Goal: Task Accomplishment & Management: Use online tool/utility

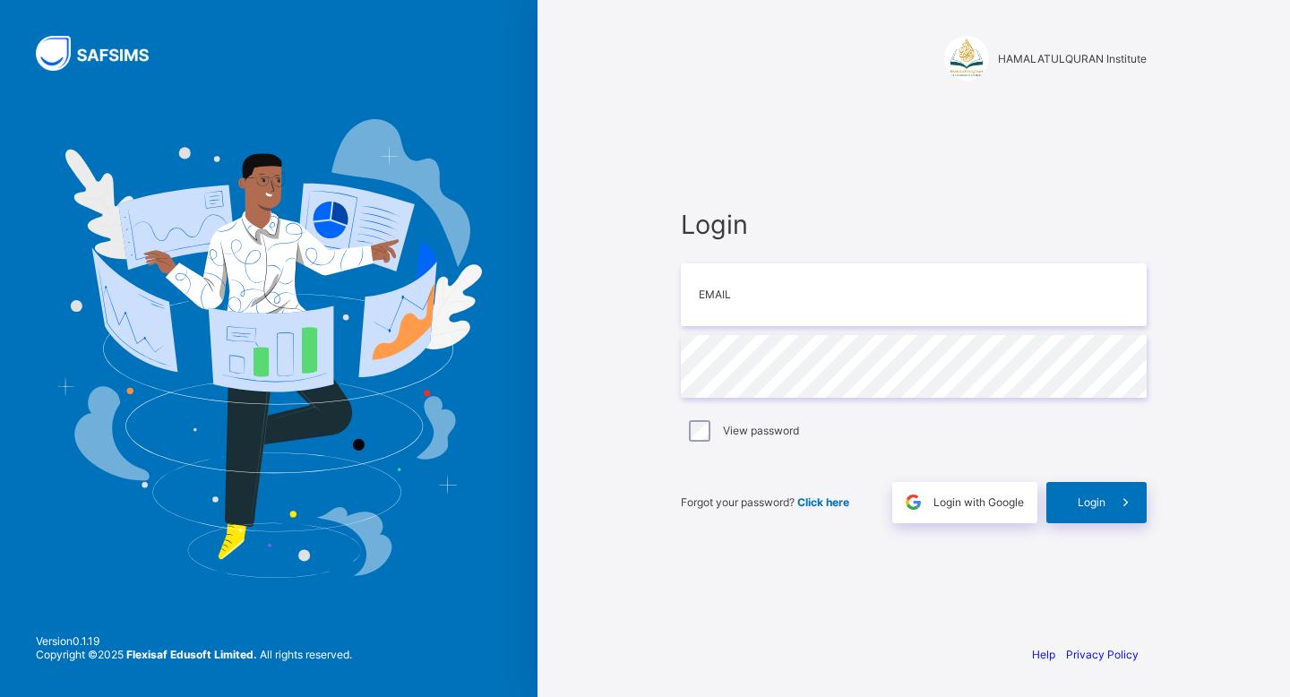
type input "**********"
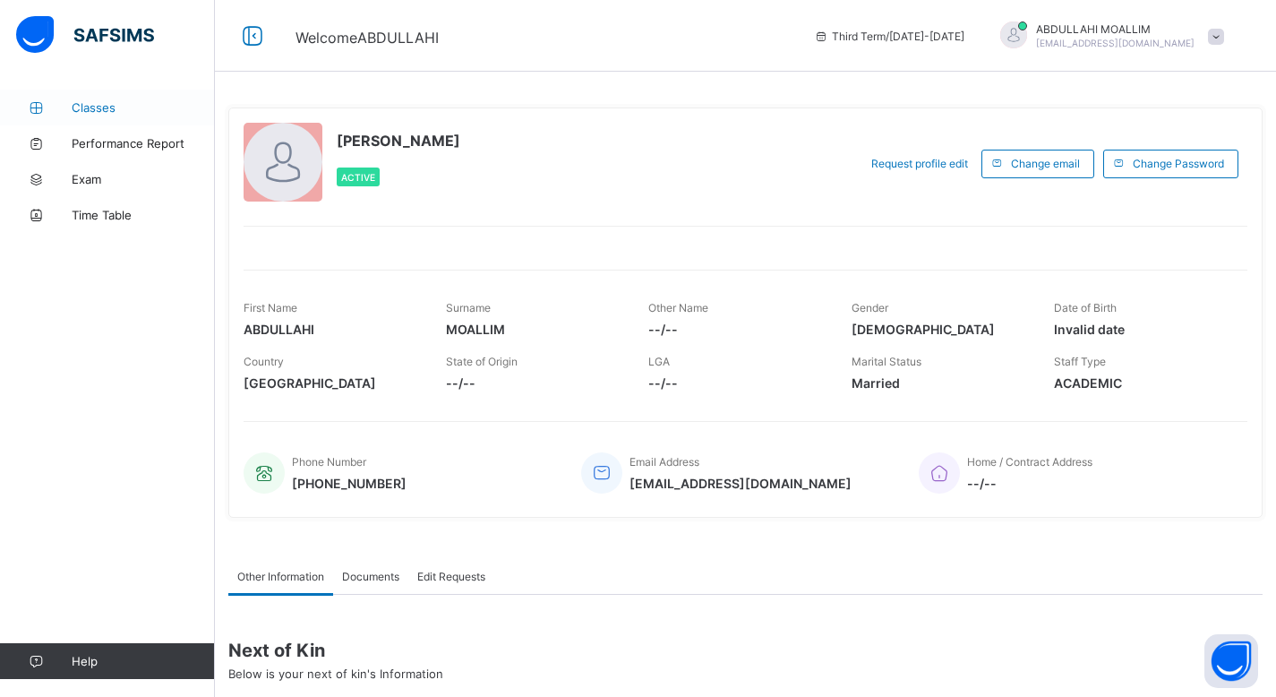
click at [110, 109] on span "Classes" at bounding box center [143, 107] width 143 height 14
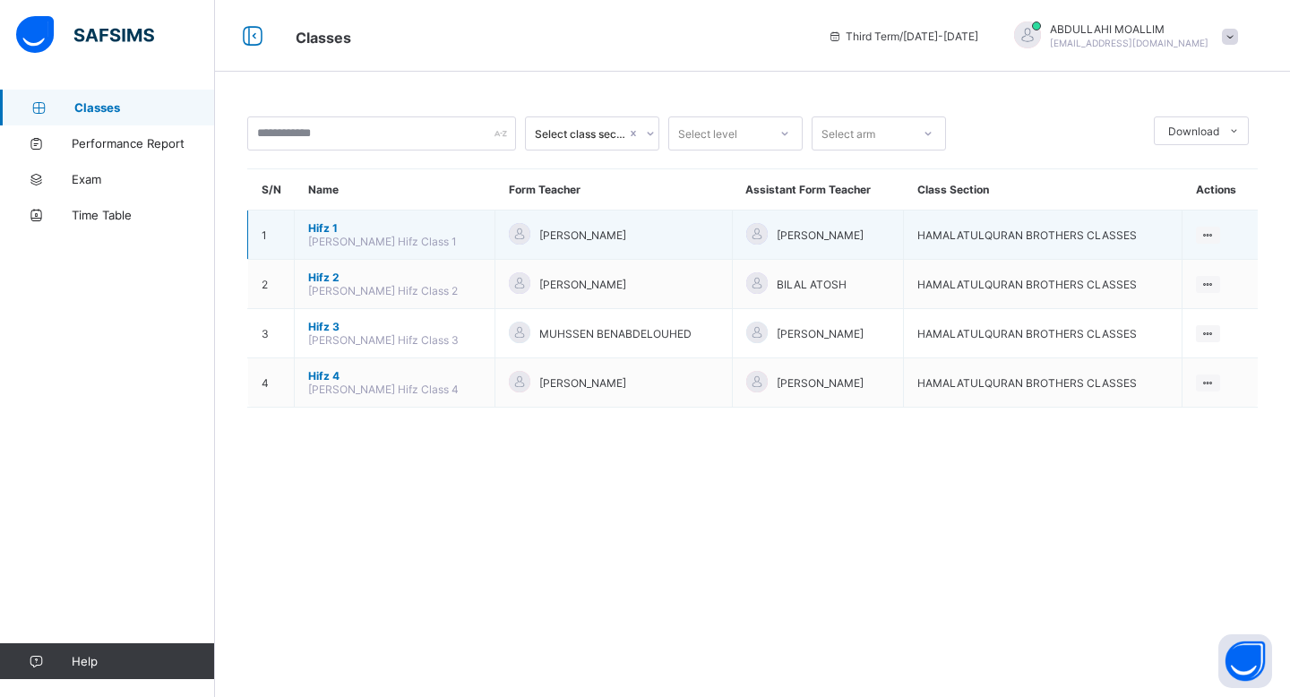
click at [392, 253] on td "Hifz 1 Ustadth Abdullahi Hifz Class 1" at bounding box center [395, 234] width 201 height 49
click at [373, 241] on span "Ustadth Abdullahi Hifz Class 1" at bounding box center [382, 241] width 149 height 13
click at [326, 235] on span "Ustadth Abdullahi Hifz Class 1" at bounding box center [382, 241] width 149 height 13
click at [310, 226] on span "Hifz 1" at bounding box center [394, 227] width 173 height 13
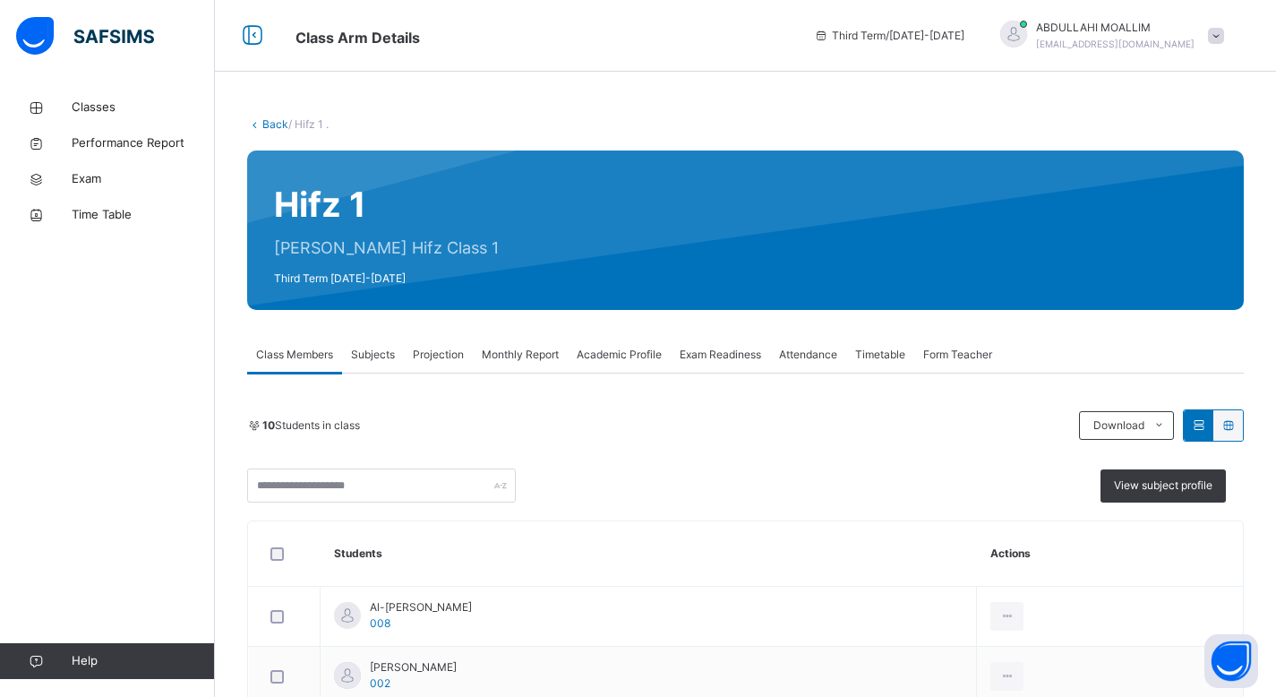
click at [459, 353] on span "Projection" at bounding box center [438, 355] width 51 height 16
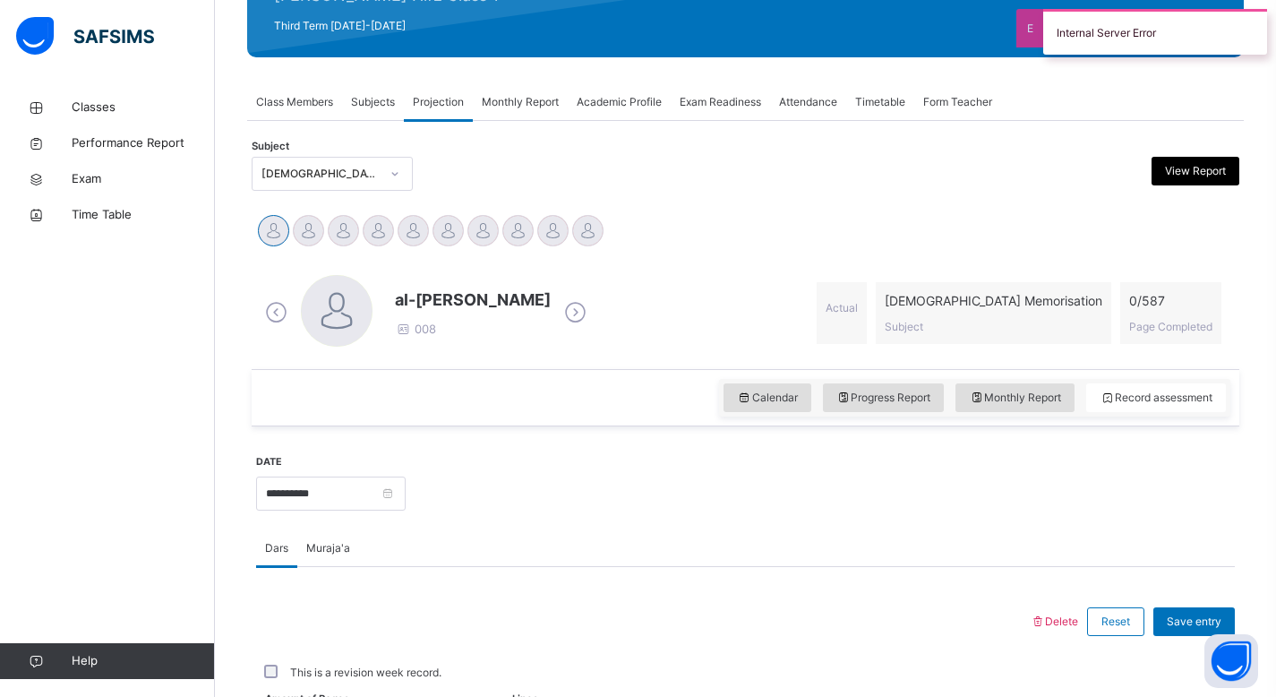
scroll to position [240, 0]
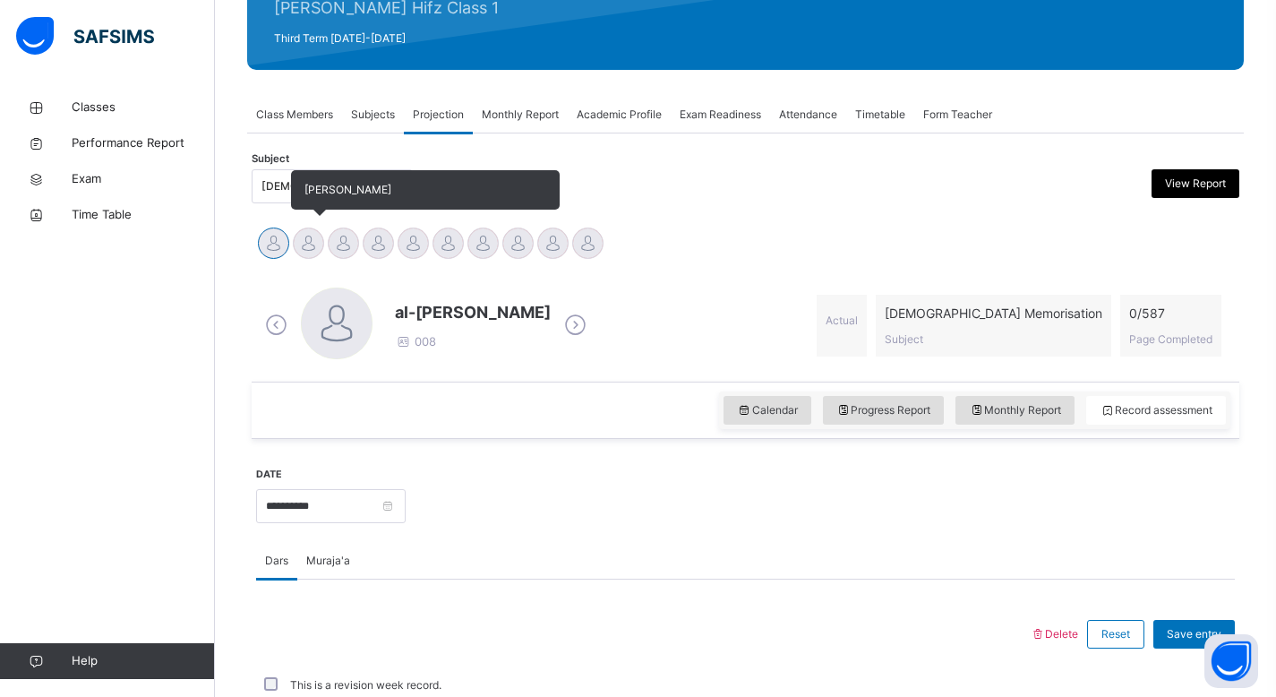
click at [313, 243] on div at bounding box center [308, 242] width 31 height 31
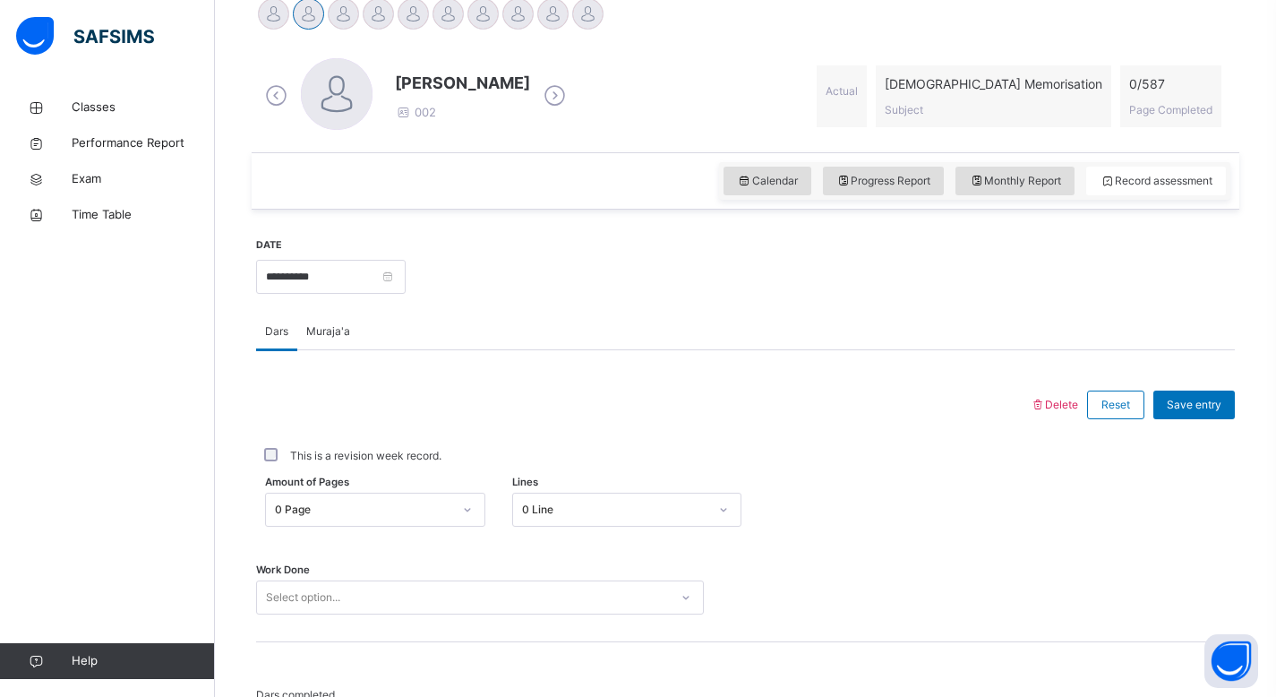
scroll to position [467, 0]
click at [330, 332] on span "Muraja'a" at bounding box center [328, 333] width 44 height 16
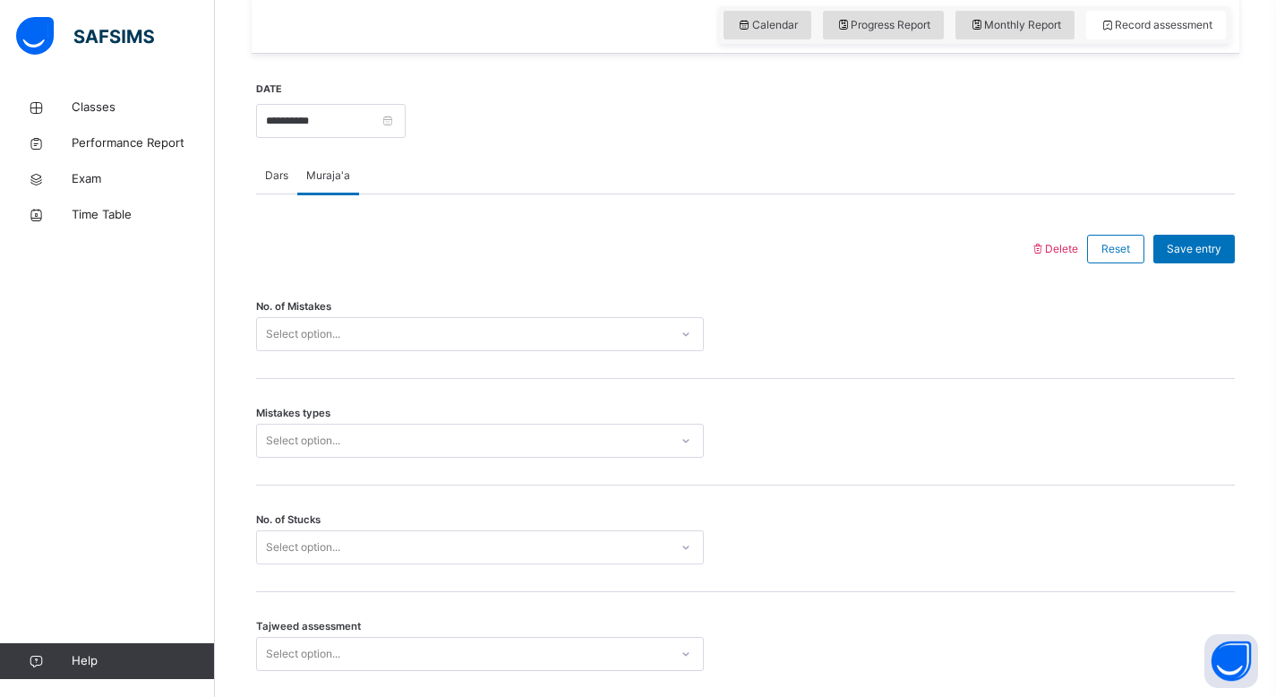
scroll to position [600, 0]
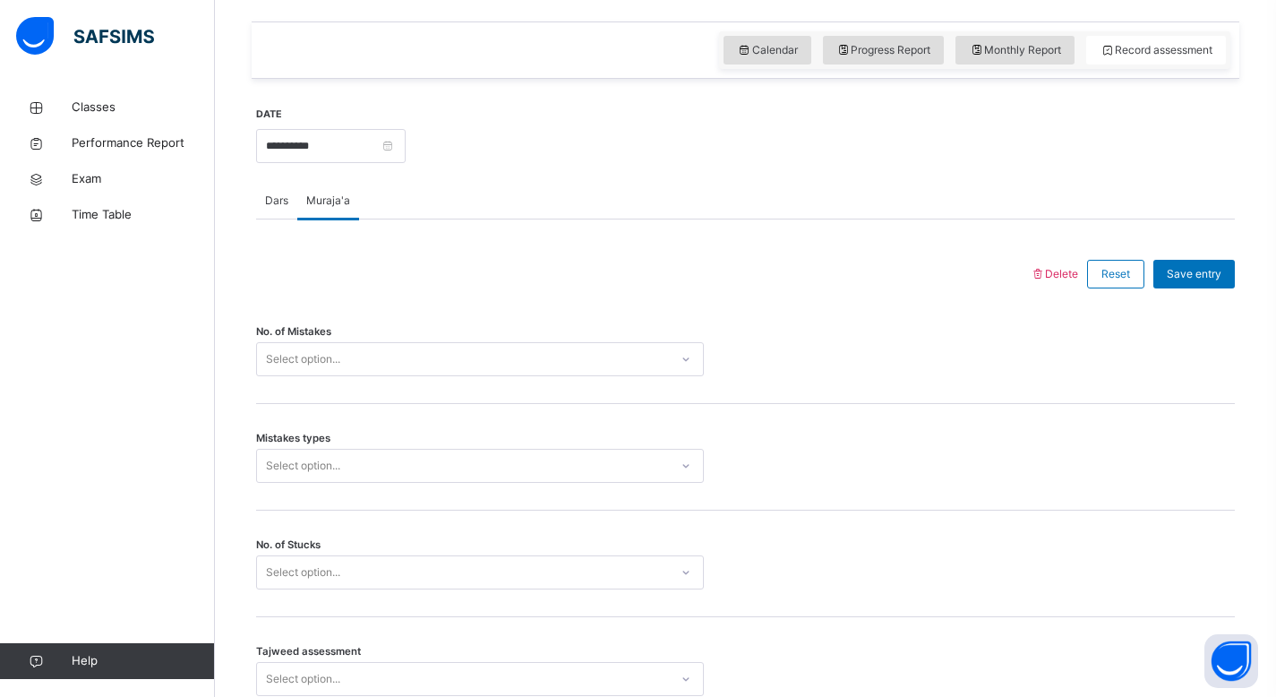
click at [273, 202] on span "Dars" at bounding box center [276, 201] width 23 height 16
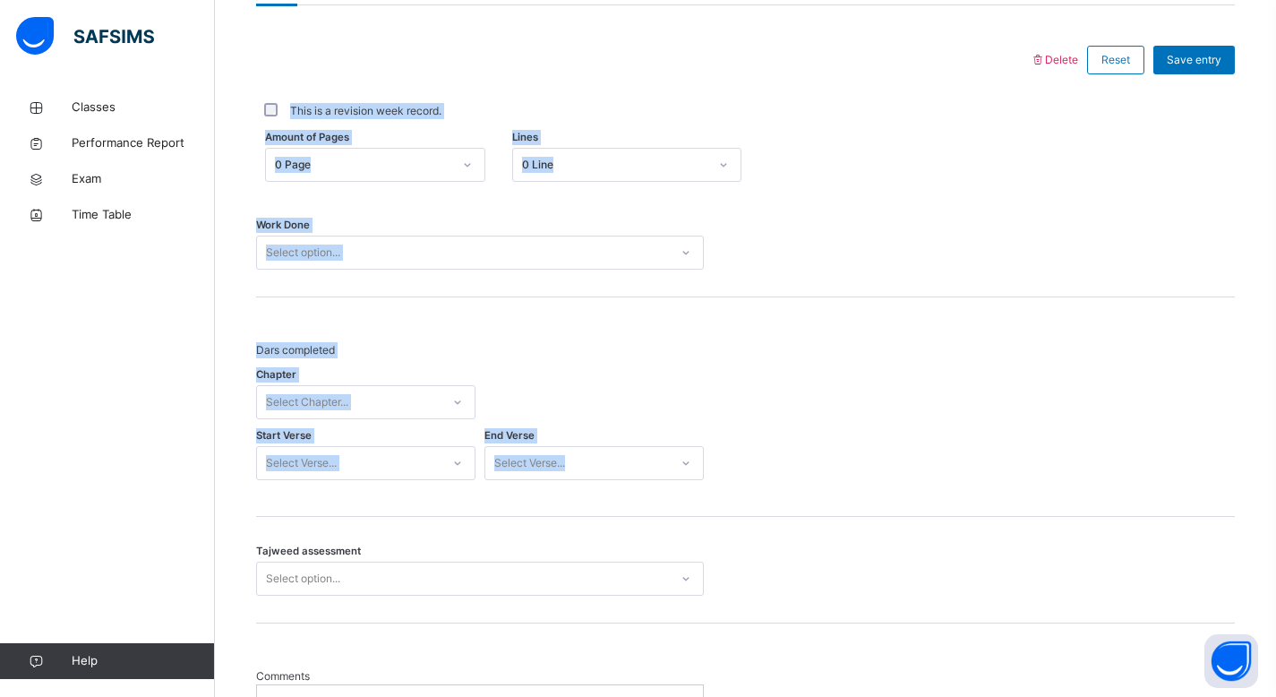
scroll to position [811, 0]
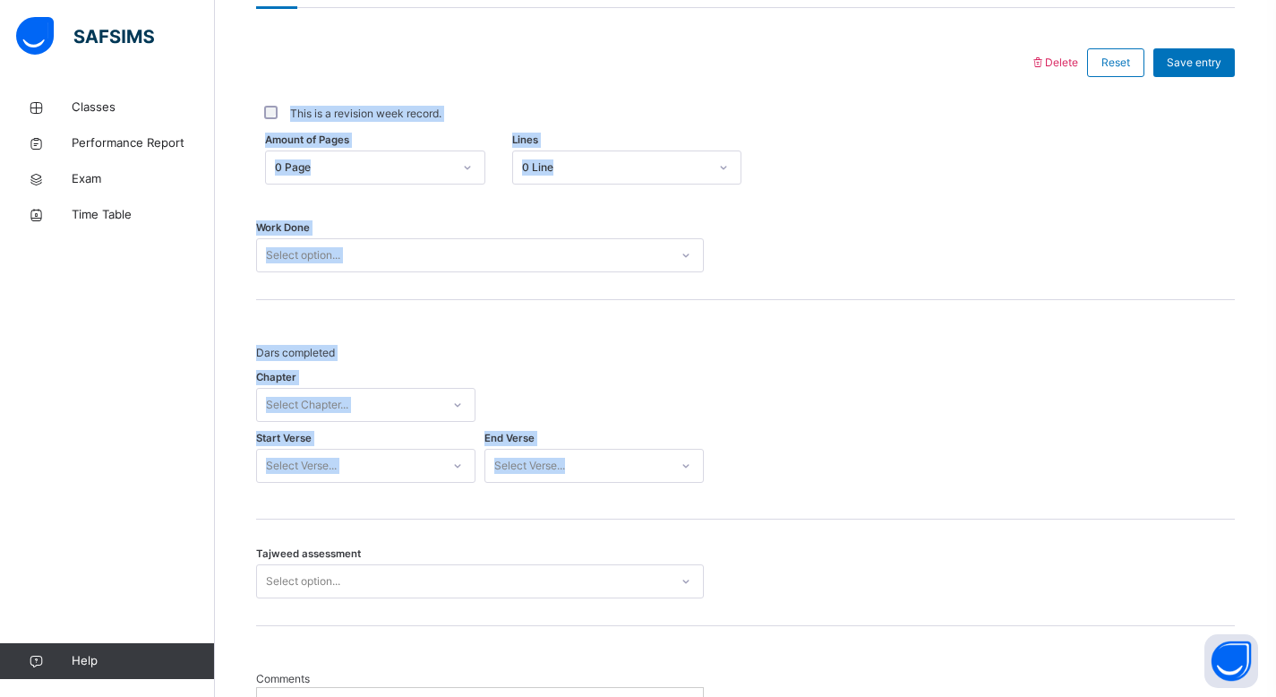
drag, startPoint x: 1289, startPoint y: 266, endPoint x: 1279, endPoint y: 353, distance: 87.4
click at [1276, 353] on html "Class Arm Details Third Term / 2025-2026 ABDULLAHI MOALLIM cshiine94@gmail.com …" at bounding box center [638, 36] width 1276 height 1694
click at [1020, 327] on div "Dars completed Chapter Select Chapter... Start Verse Select Verse... End Verse …" at bounding box center [745, 409] width 979 height 219
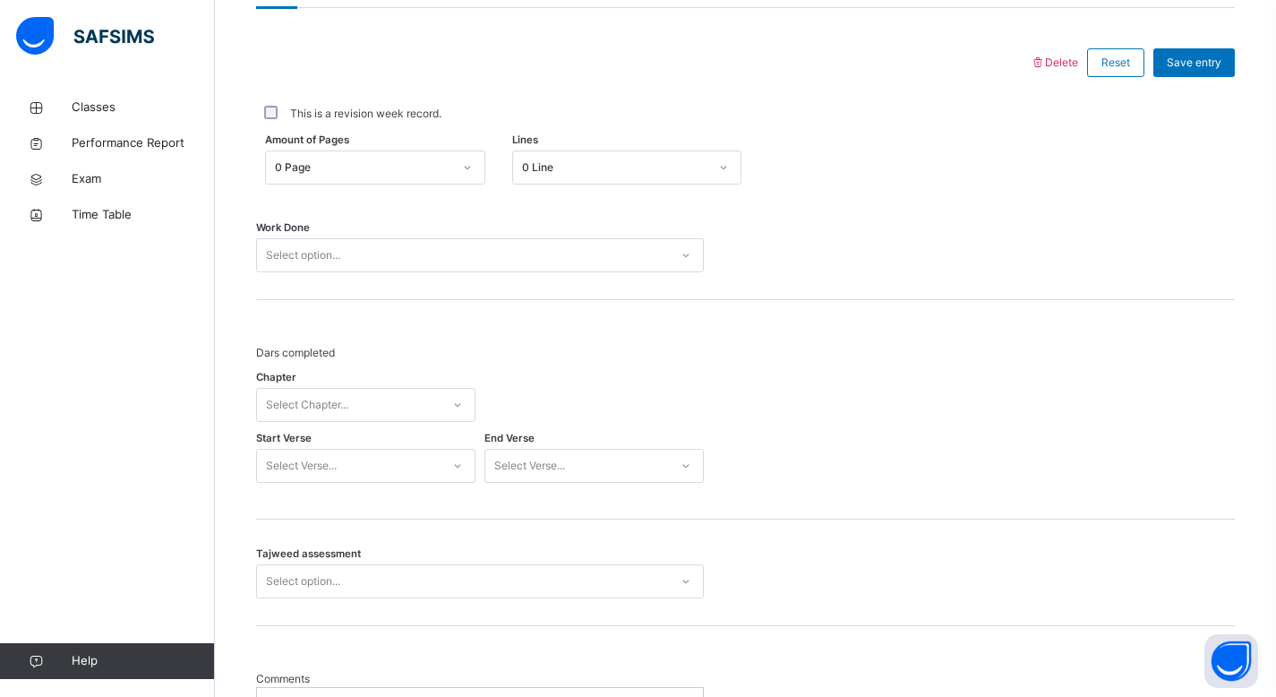
click at [545, 251] on div "Select option..." at bounding box center [463, 256] width 412 height 28
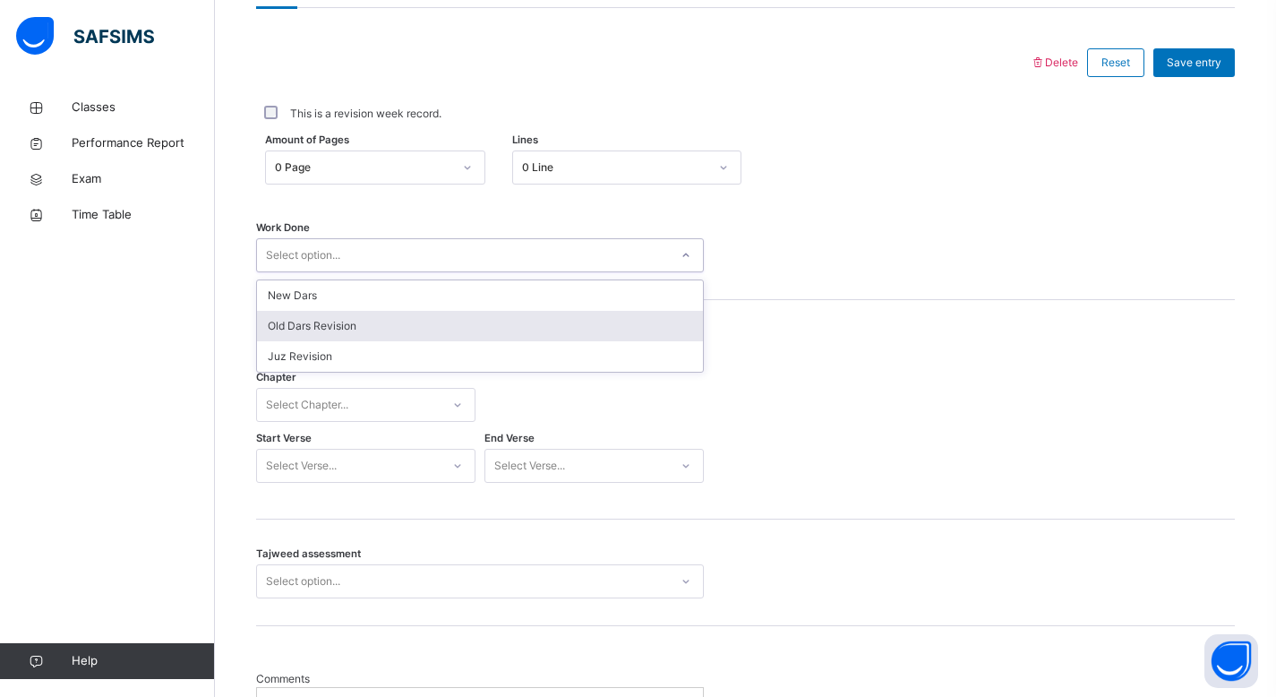
click at [494, 323] on div "Old Dars Revision" at bounding box center [480, 326] width 446 height 30
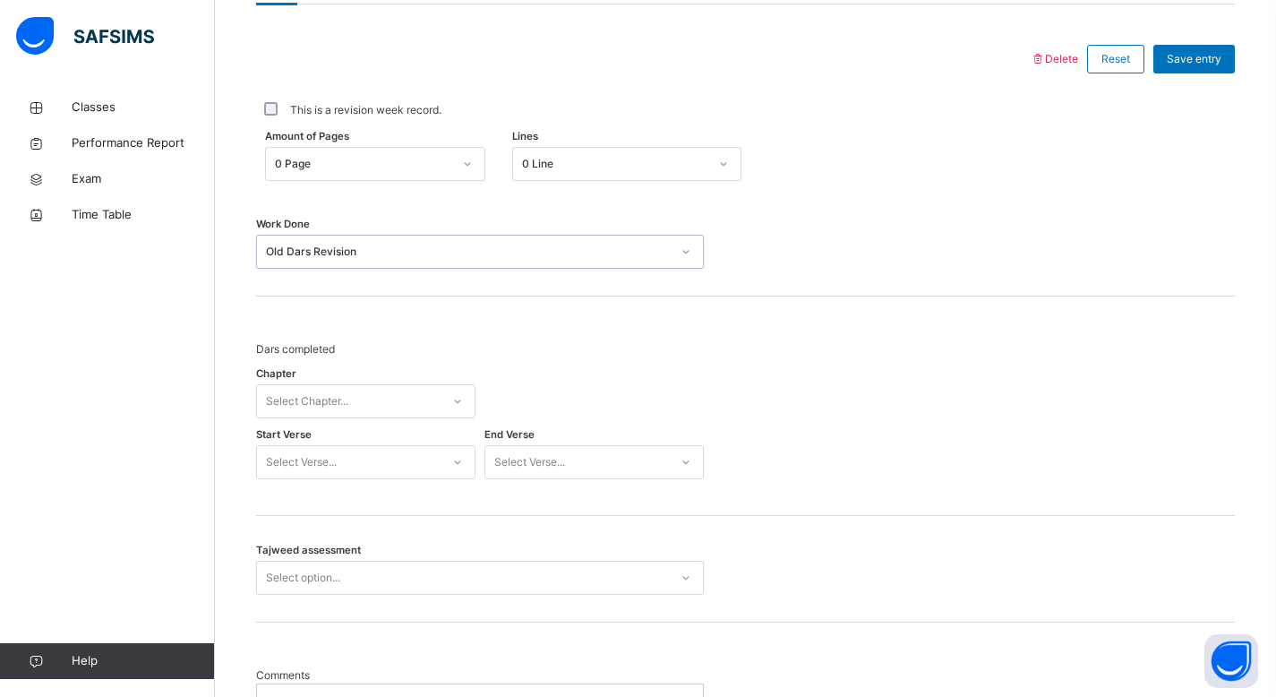
click at [464, 401] on div at bounding box center [457, 401] width 30 height 29
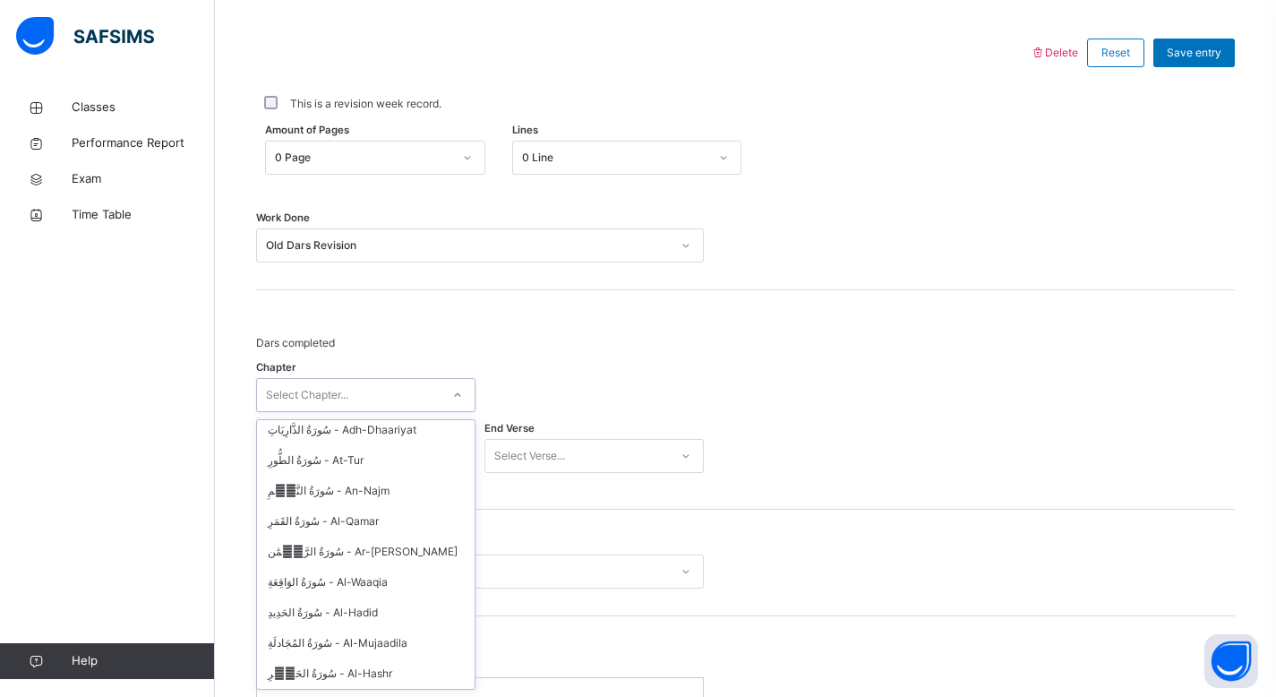
scroll to position [1579, 0]
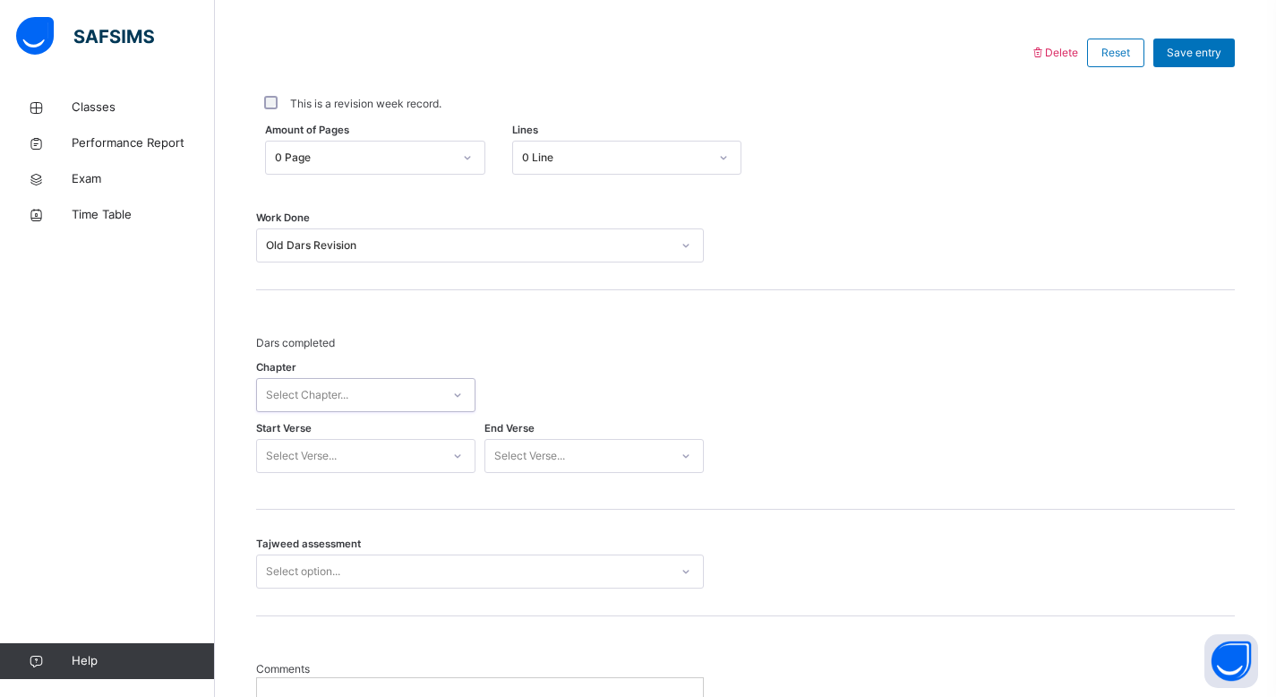
click at [461, 397] on icon at bounding box center [457, 395] width 11 height 18
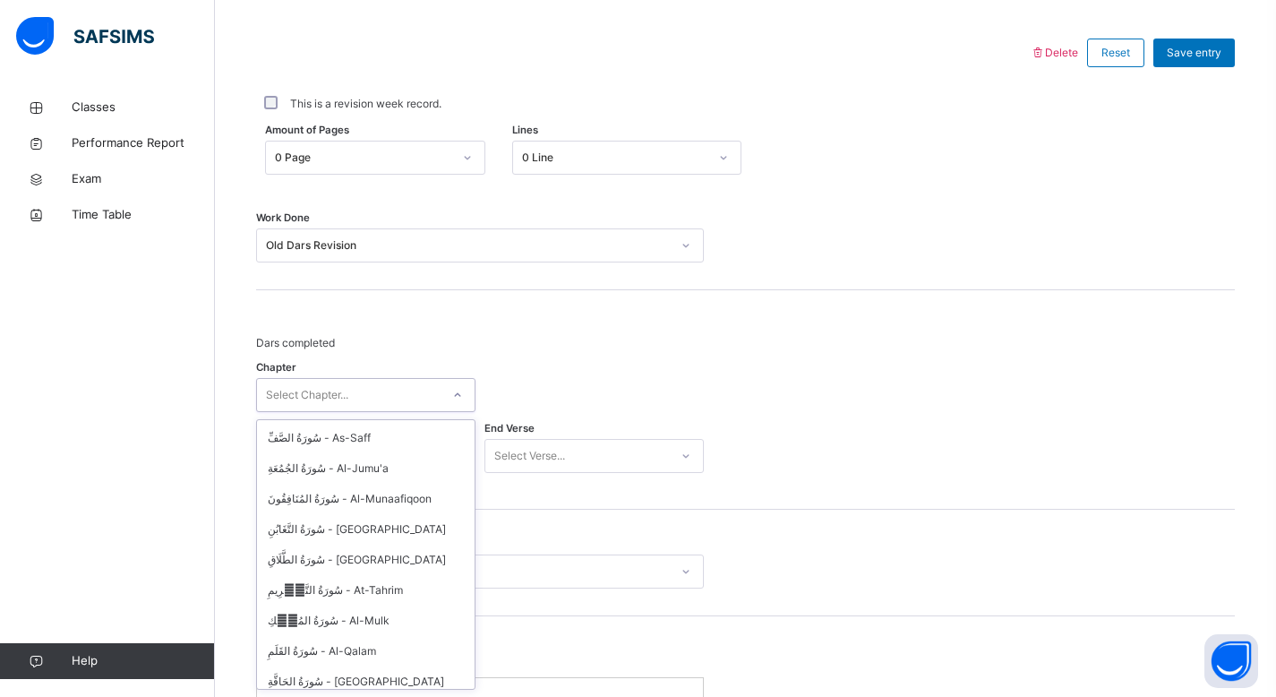
scroll to position [1892, 0]
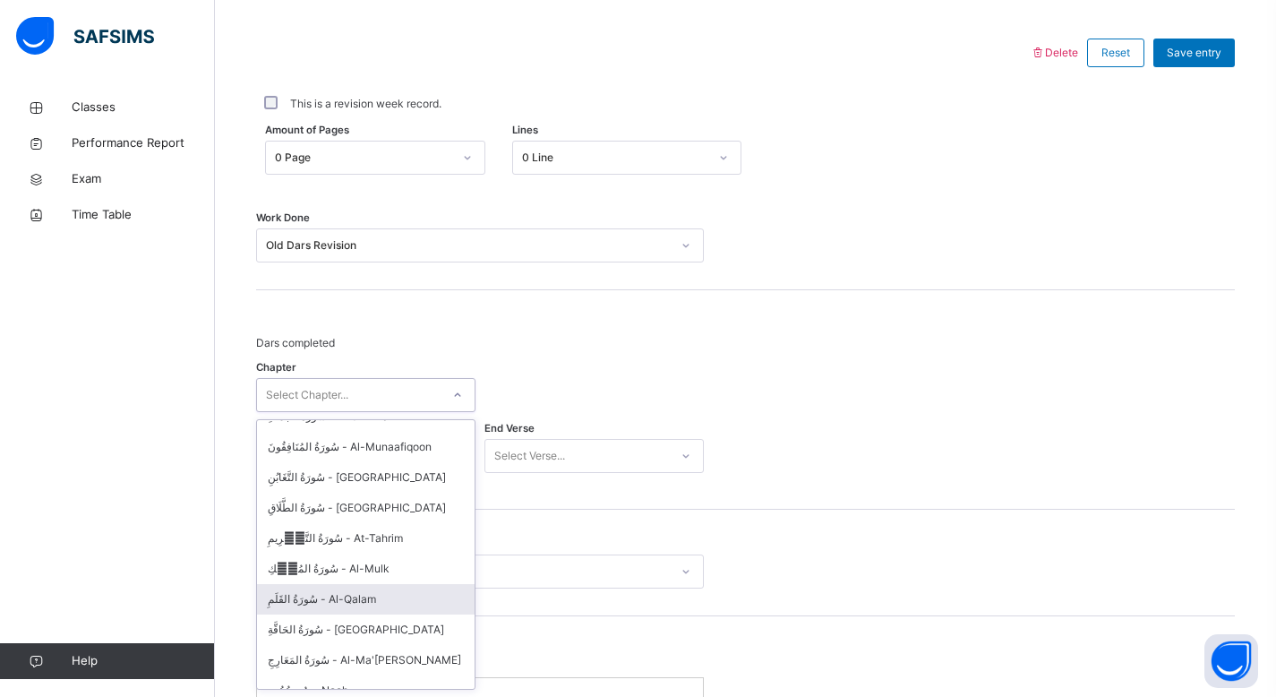
click at [377, 592] on div "سُورَةُ القَلَمِ - Al-Qalam" at bounding box center [366, 599] width 218 height 30
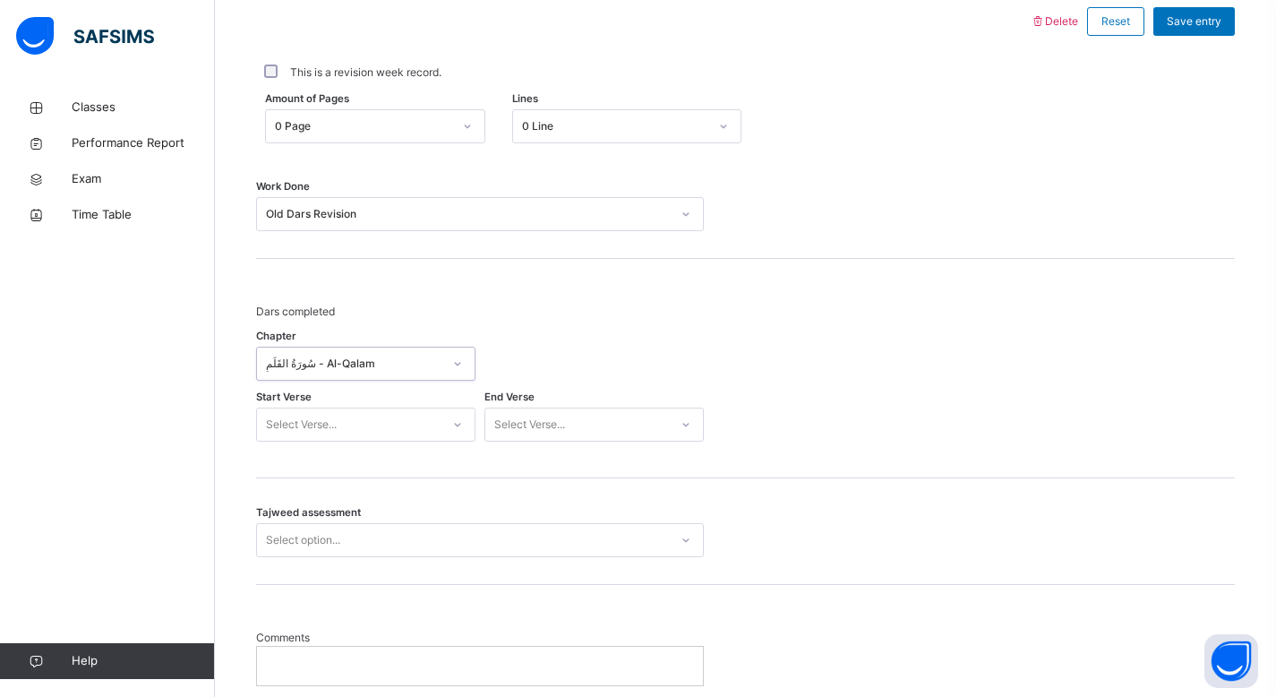
click at [453, 442] on div "Select Verse..." at bounding box center [365, 424] width 219 height 34
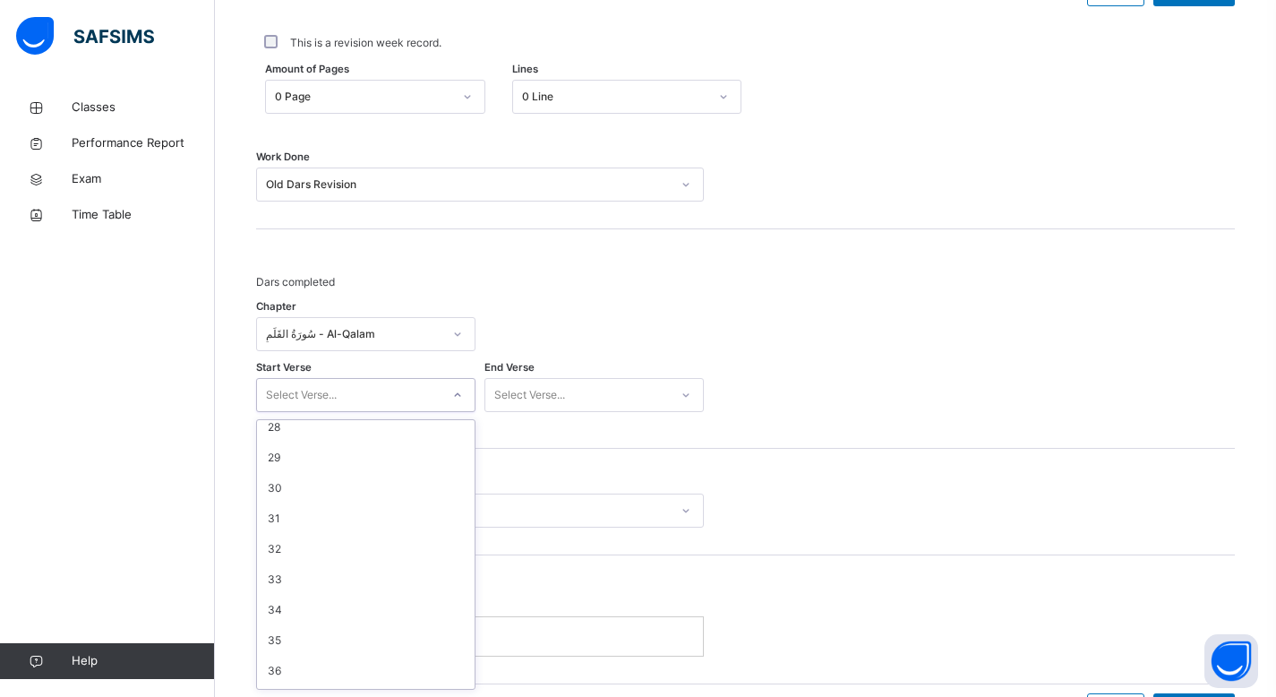
scroll to position [838, 0]
click at [361, 517] on div "31" at bounding box center [366, 510] width 218 height 30
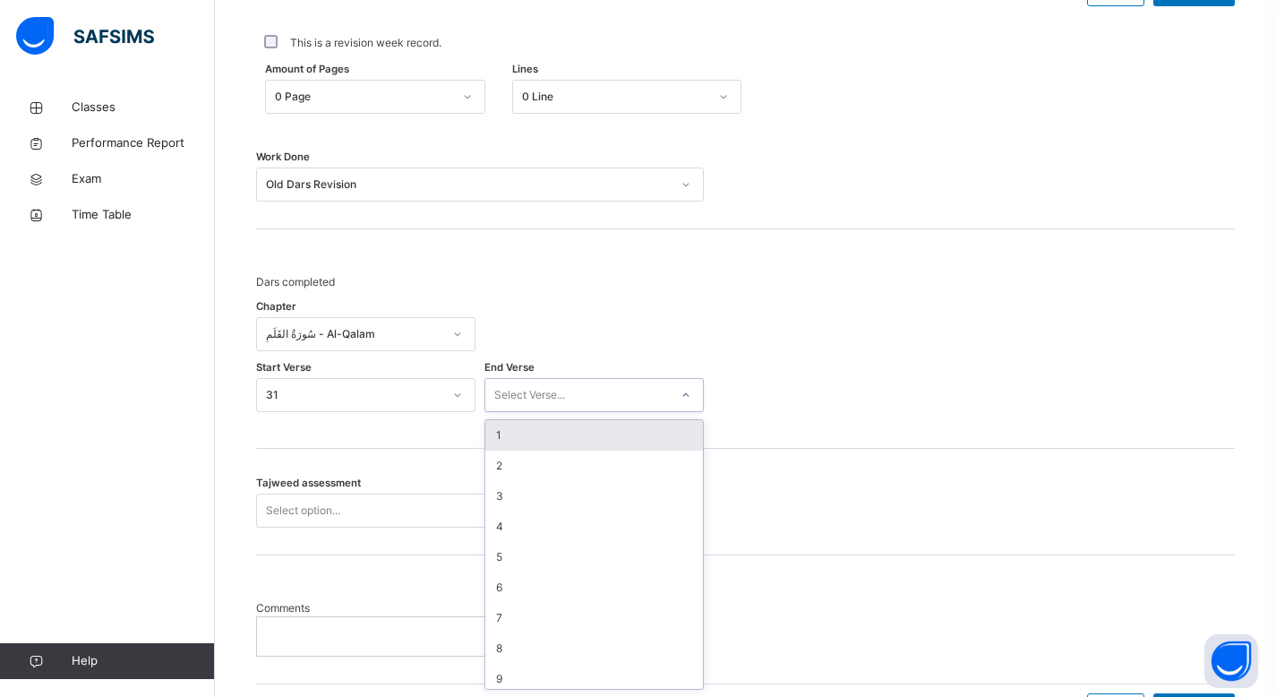
click at [638, 395] on div "Select Verse..." at bounding box center [577, 396] width 184 height 28
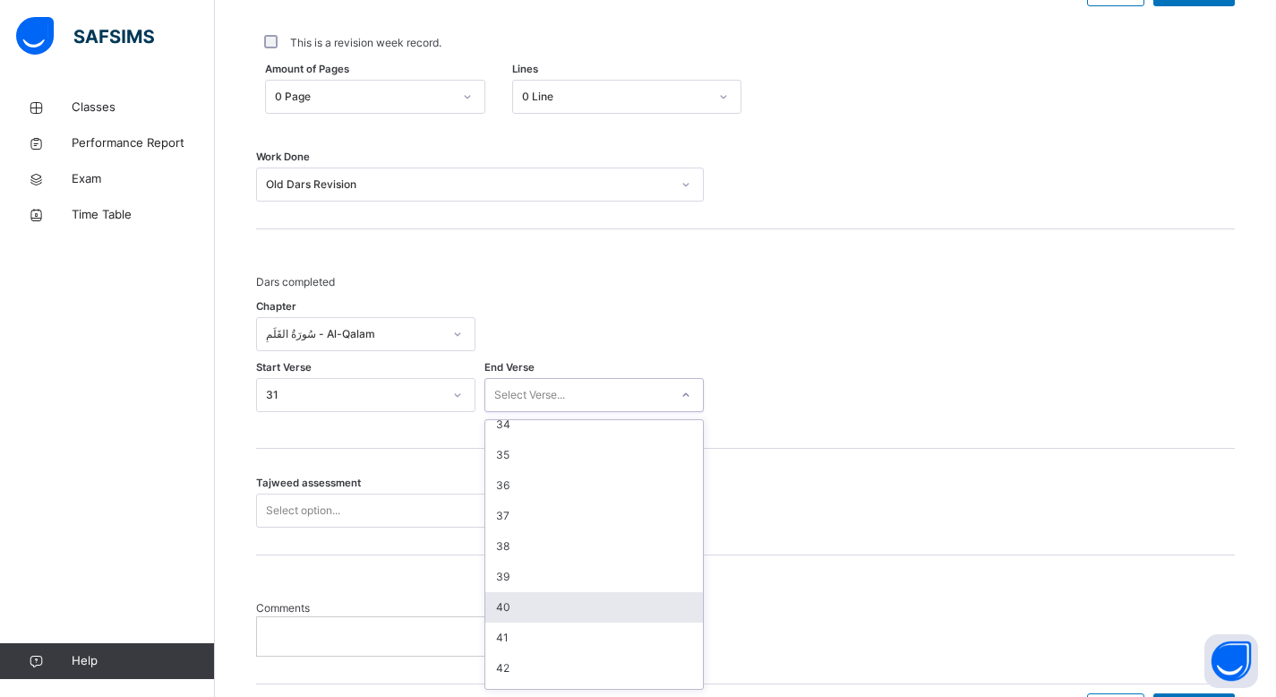
click at [626, 609] on div "40" at bounding box center [594, 607] width 218 height 30
click at [690, 402] on div at bounding box center [686, 395] width 30 height 29
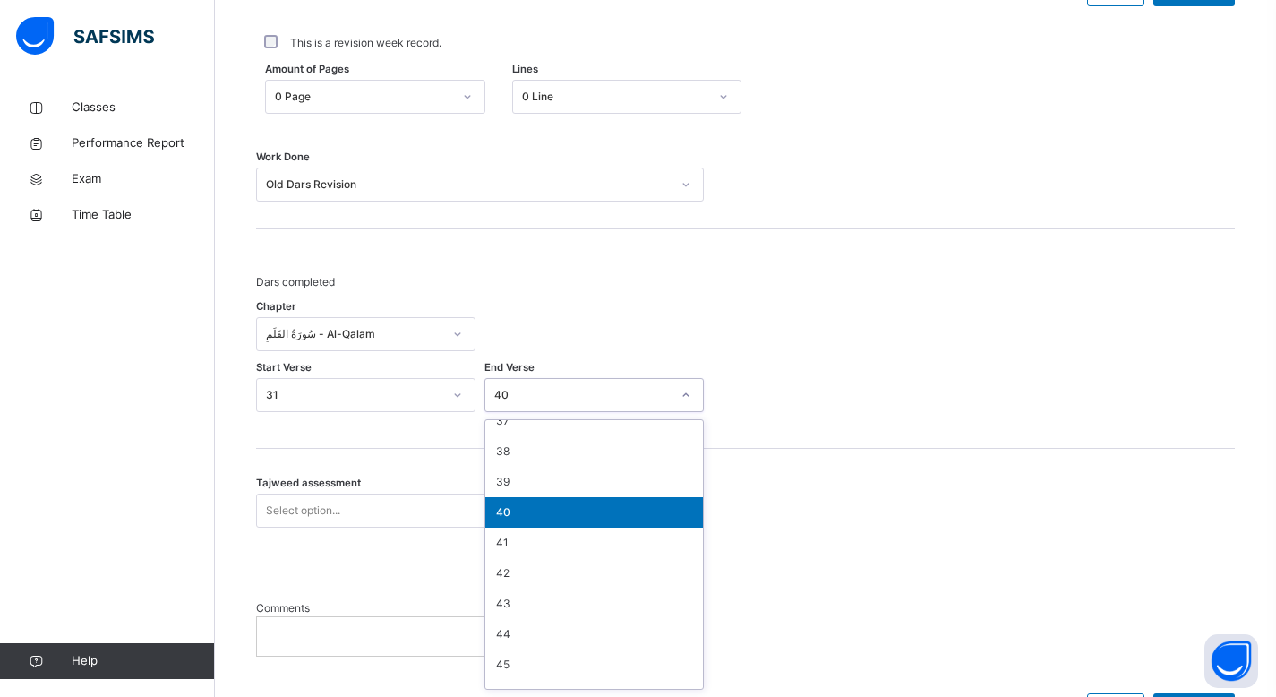
scroll to position [1105, 0]
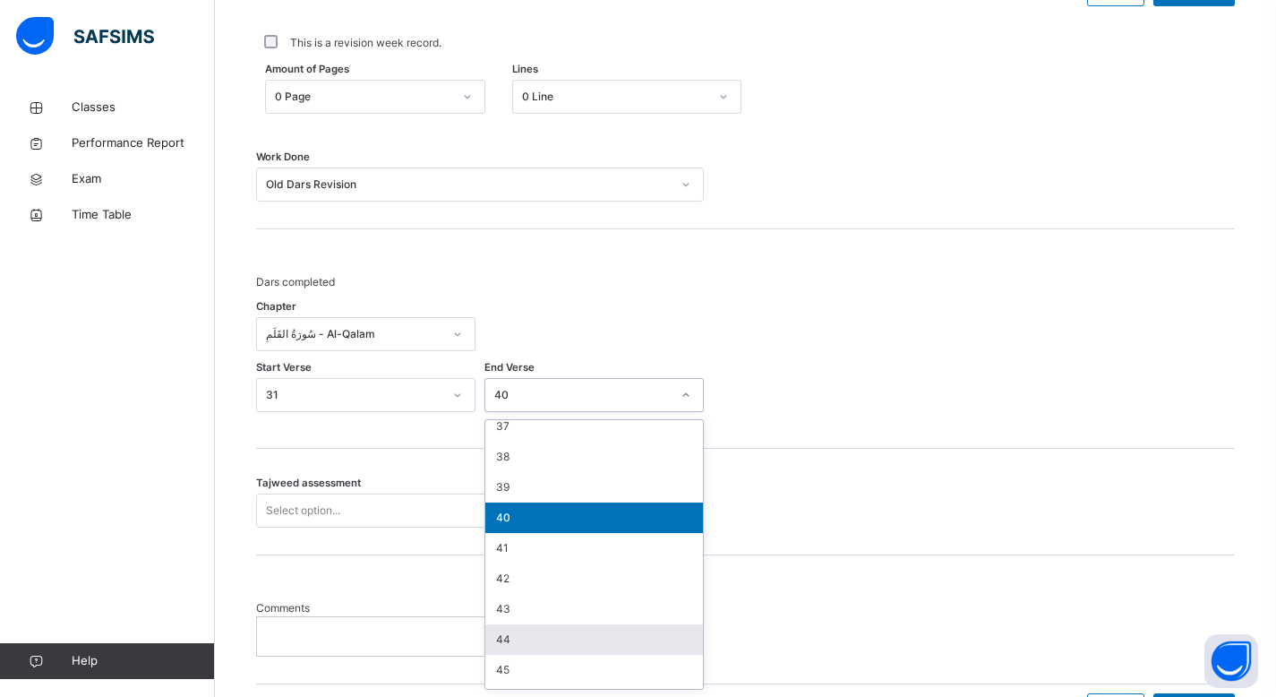
click at [648, 641] on div "44" at bounding box center [594, 639] width 218 height 30
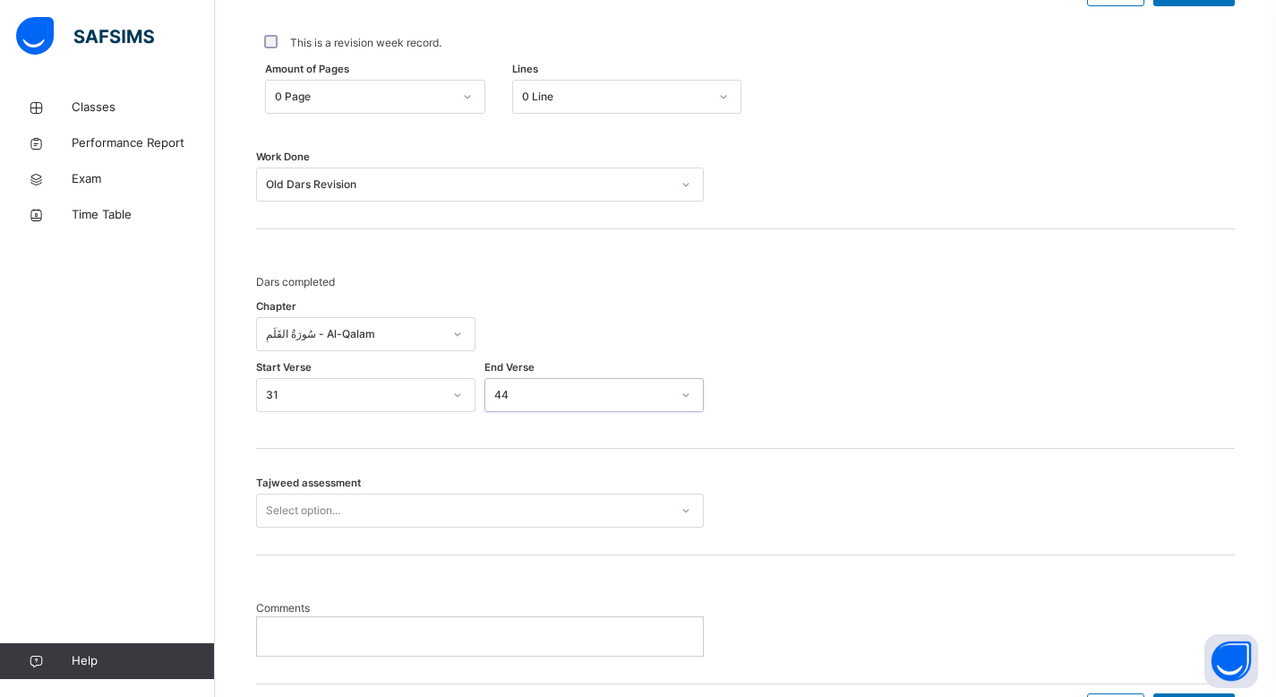
click at [821, 500] on div "Tajweed assessment Select option..." at bounding box center [745, 510] width 979 height 34
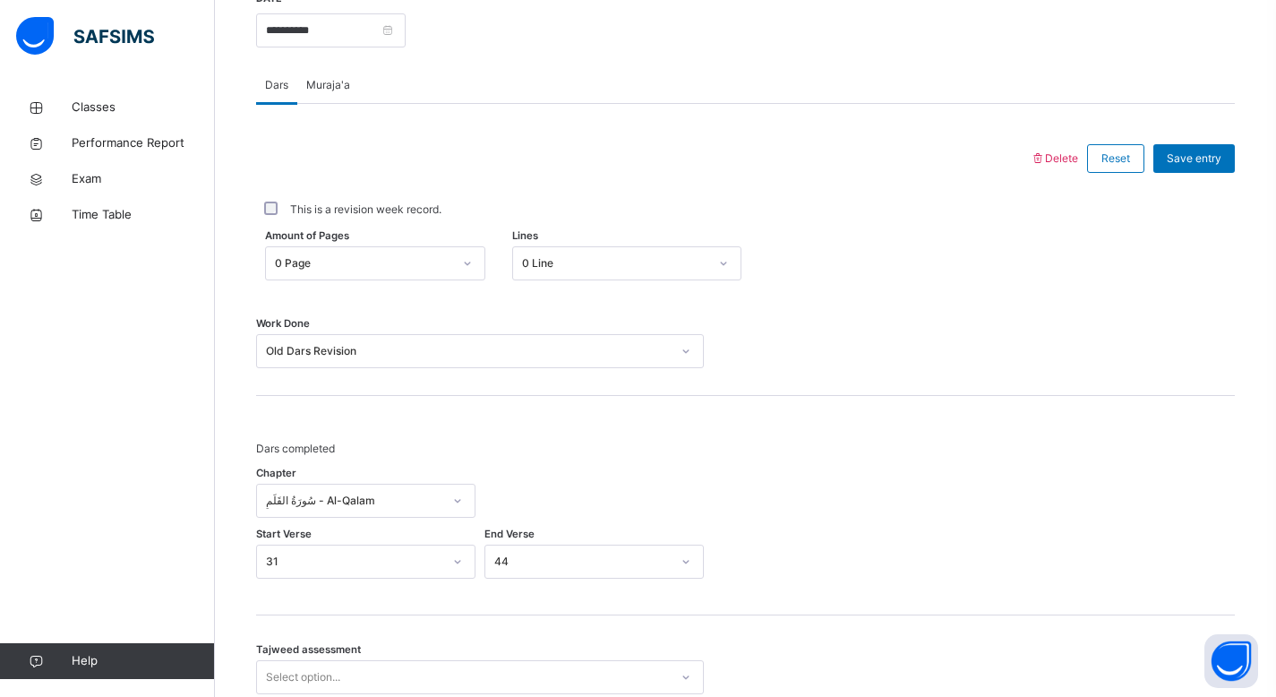
scroll to position [714, 0]
click at [681, 351] on icon at bounding box center [686, 353] width 11 height 18
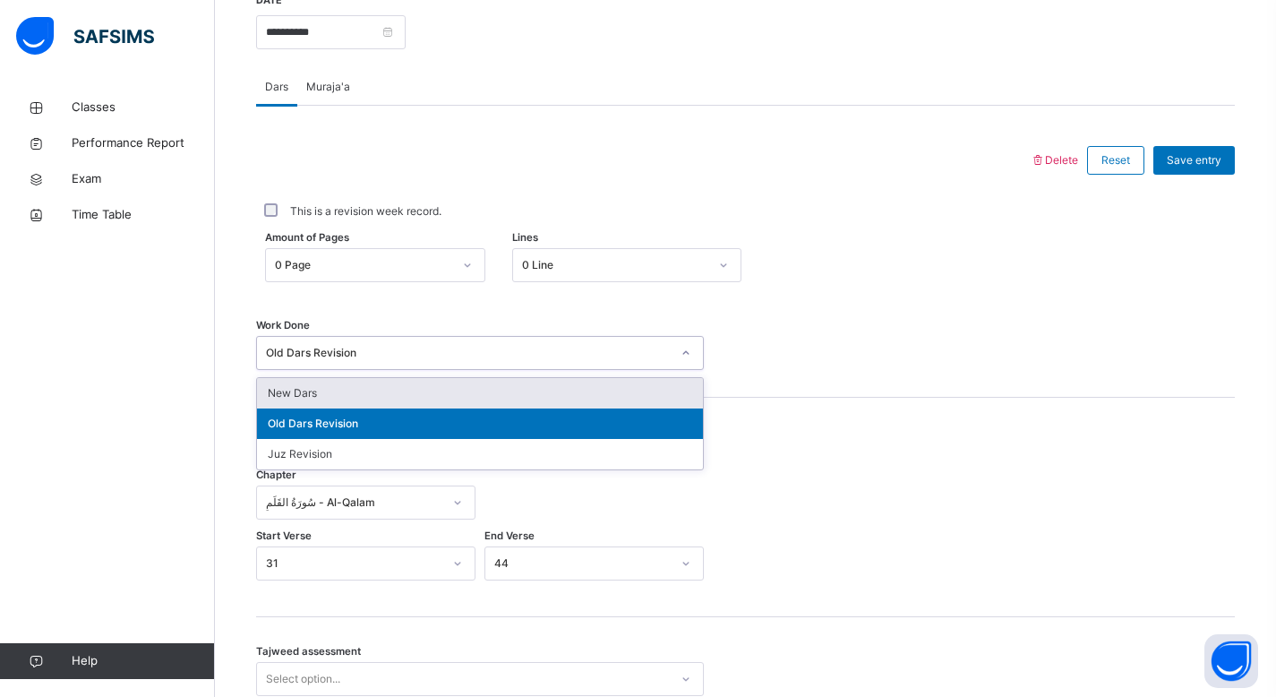
click at [574, 401] on div "New Dars" at bounding box center [480, 393] width 446 height 30
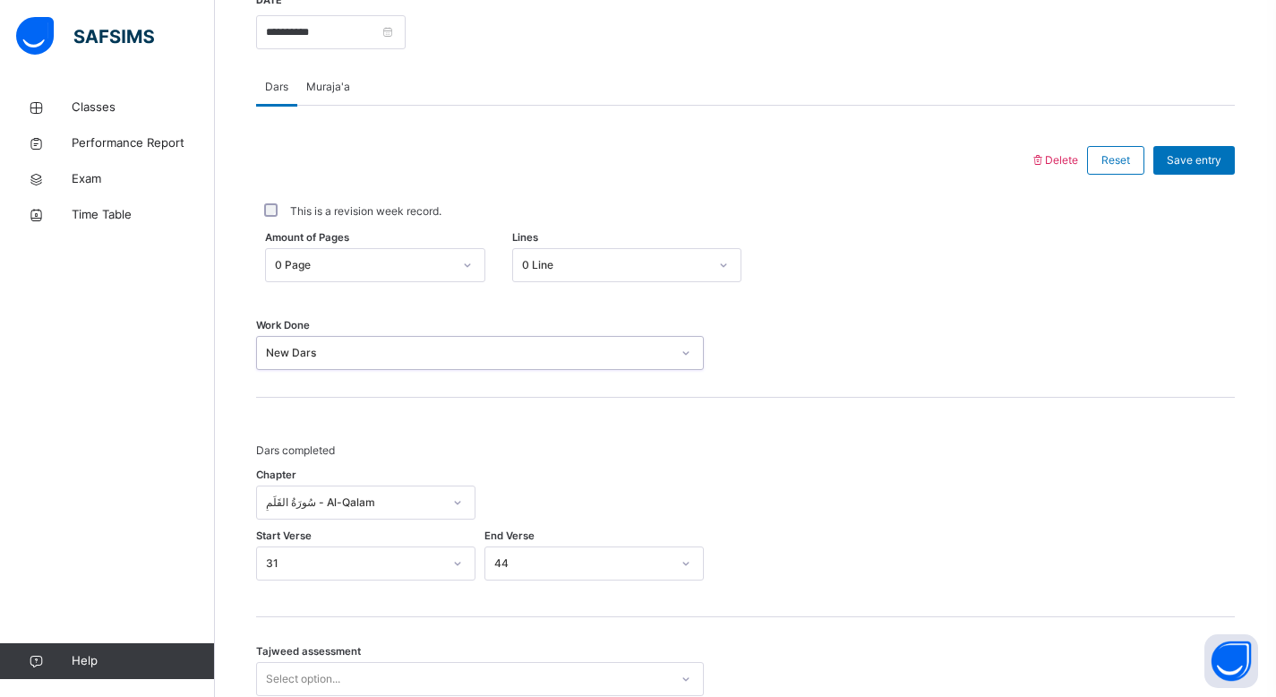
click at [907, 395] on div "Work Done option New Dars, selected. 0 results available. Select is focused ,ty…" at bounding box center [745, 344] width 979 height 107
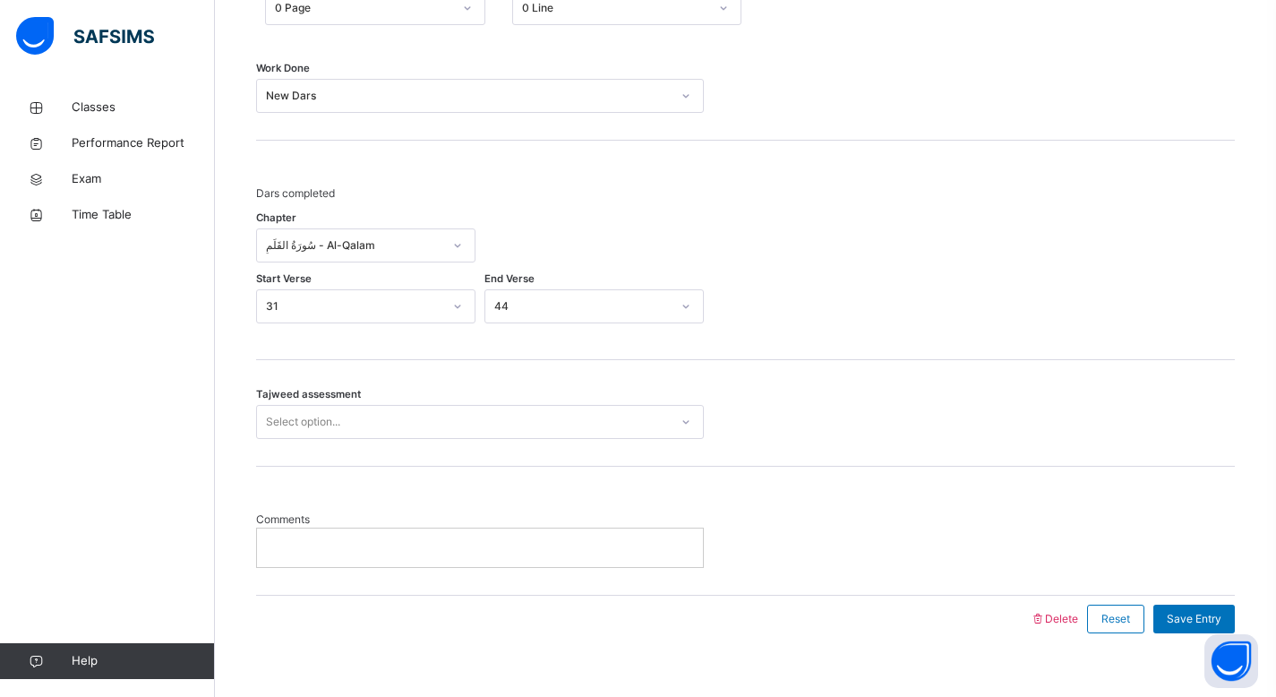
scroll to position [996, 0]
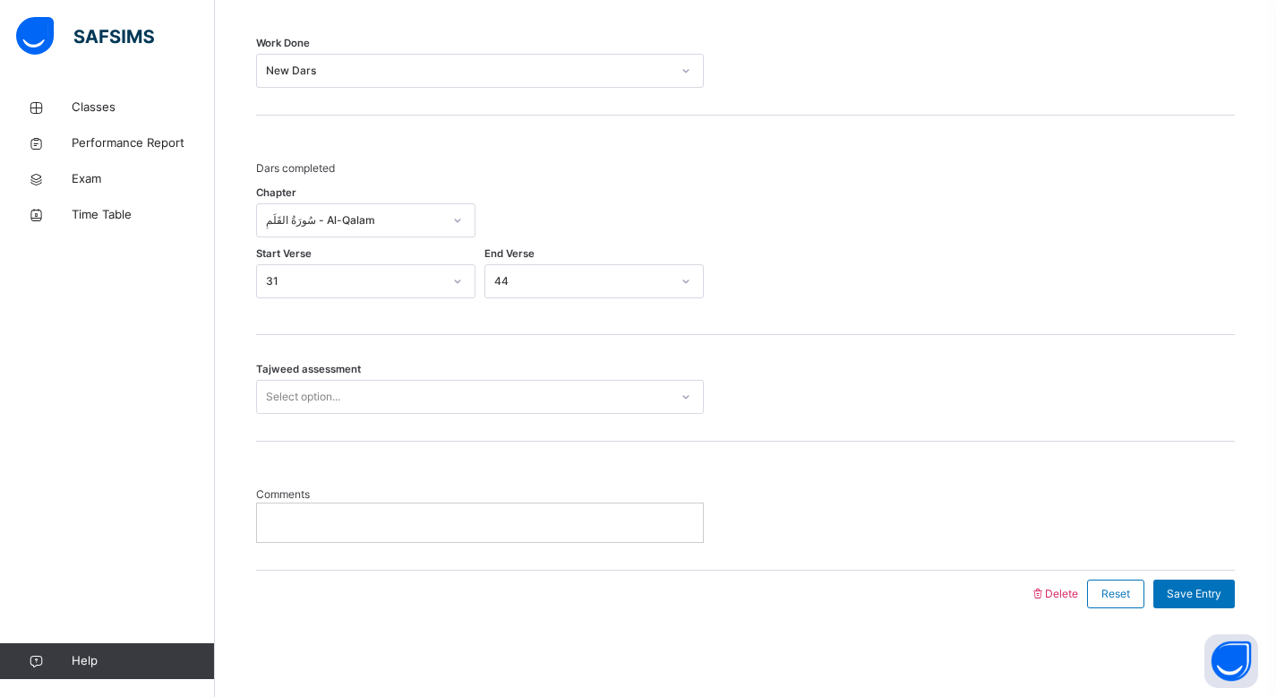
click at [686, 396] on icon at bounding box center [686, 397] width 11 height 18
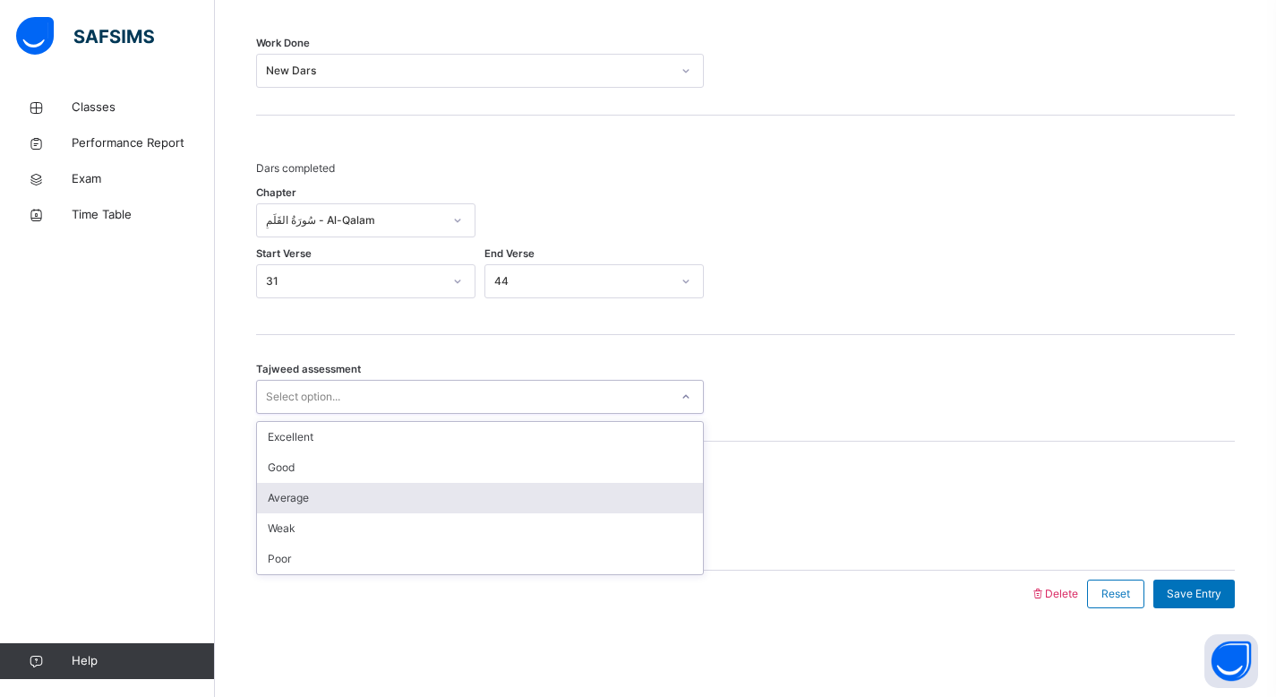
click at [543, 505] on div "Average" at bounding box center [480, 498] width 446 height 30
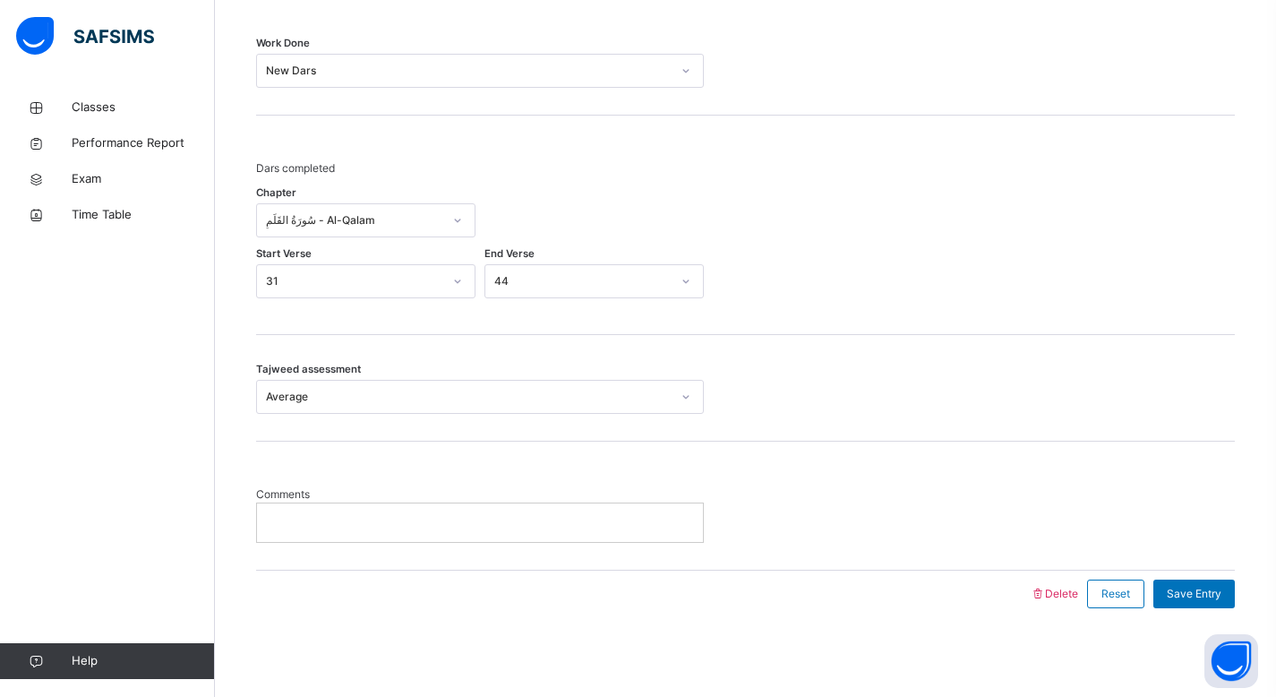
click at [855, 432] on div "Tajweed assessment Average" at bounding box center [745, 388] width 979 height 107
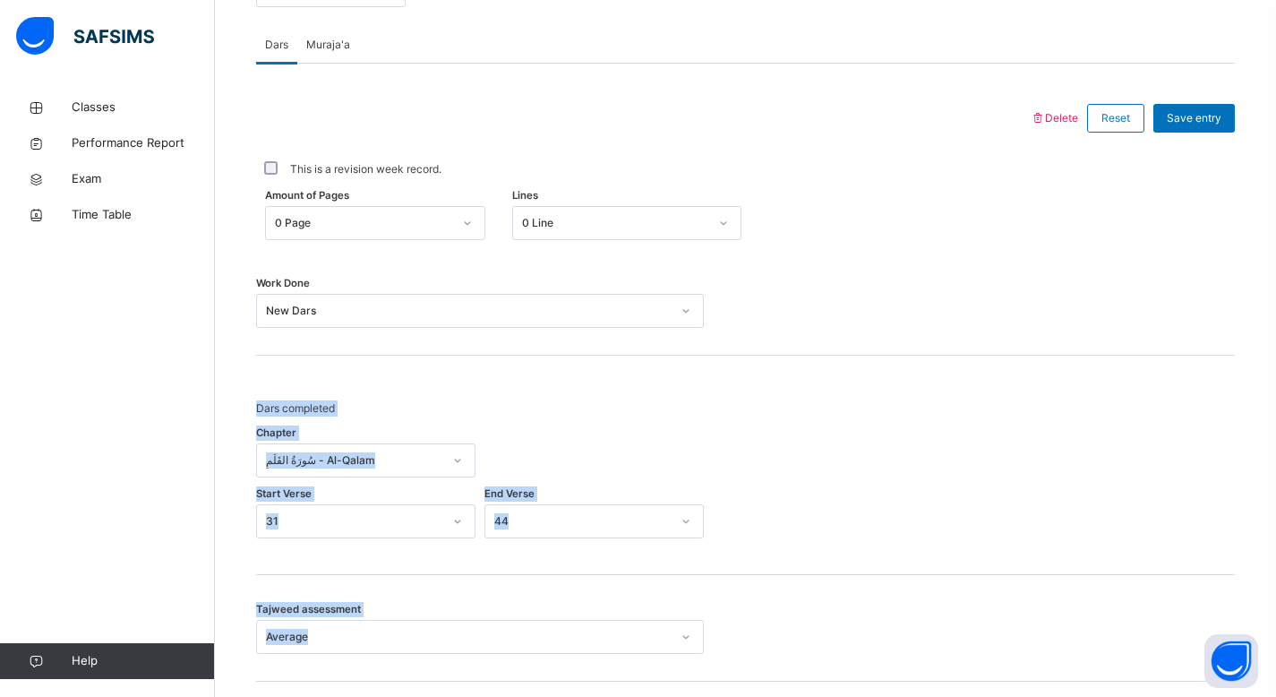
drag, startPoint x: 1289, startPoint y: 426, endPoint x: 1289, endPoint y: 331, distance: 94.9
click at [1276, 331] on html "Class Arm Details Third Term / 2025-2026 ABDULLAHI MOALLIM cshiine94@gmail.com …" at bounding box center [638, 91] width 1276 height 1694
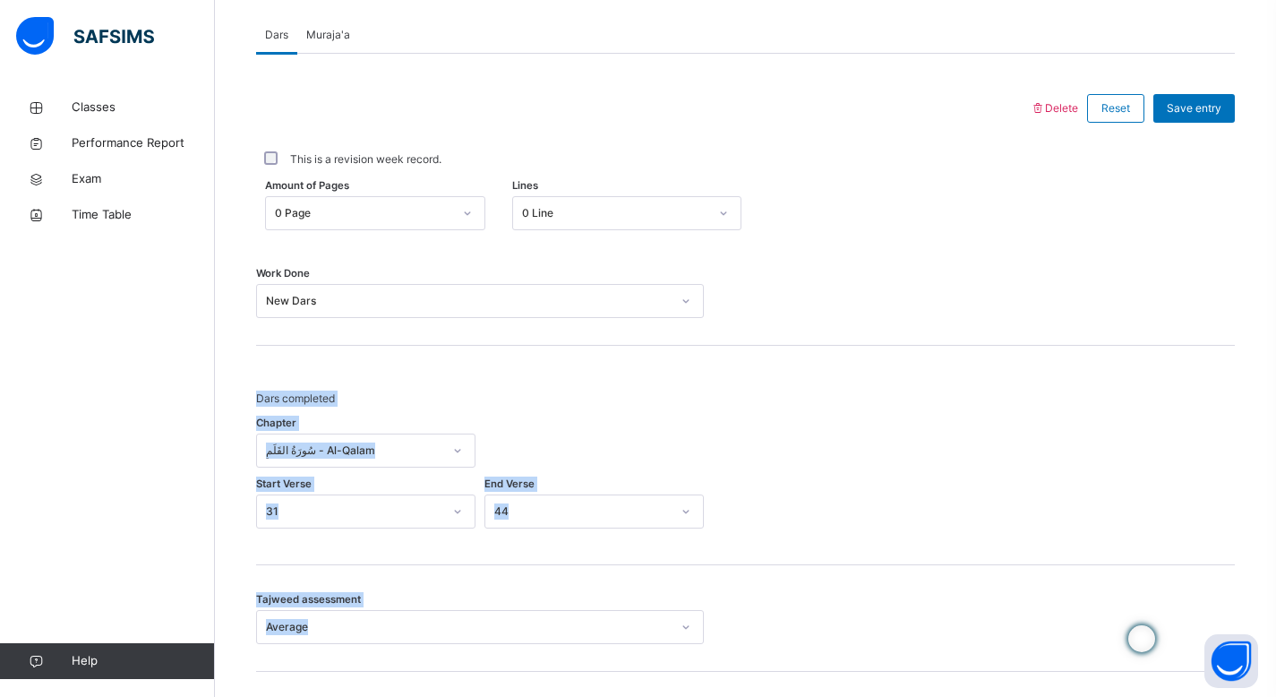
click at [1063, 333] on div "Work Done New Dars" at bounding box center [745, 292] width 979 height 107
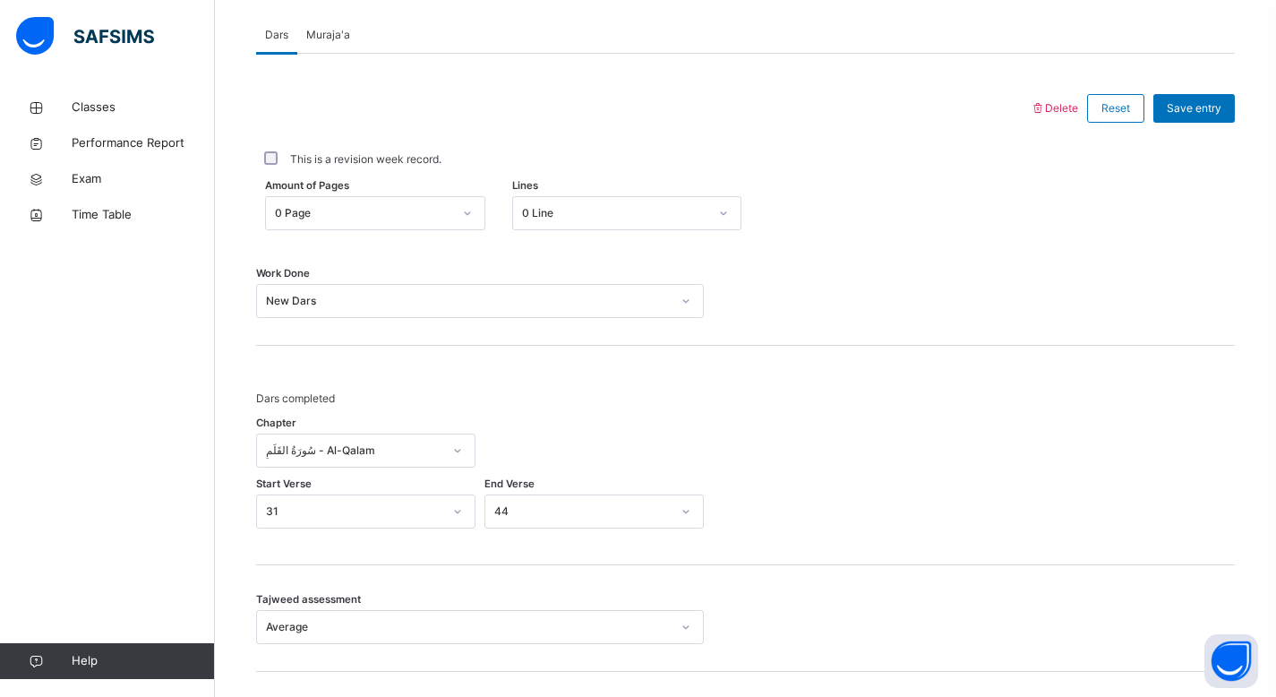
drag, startPoint x: 1275, startPoint y: 364, endPoint x: 1273, endPoint y: 431, distance: 67.2
click at [1273, 431] on div "Back / Hifz 1 . Hifz 1 Ustadth Abdullahi Hifz Class 1 Third Term 2025-2026 Clas…" at bounding box center [745, 126] width 1061 height 1604
click at [337, 40] on span "Muraja'a" at bounding box center [328, 35] width 44 height 16
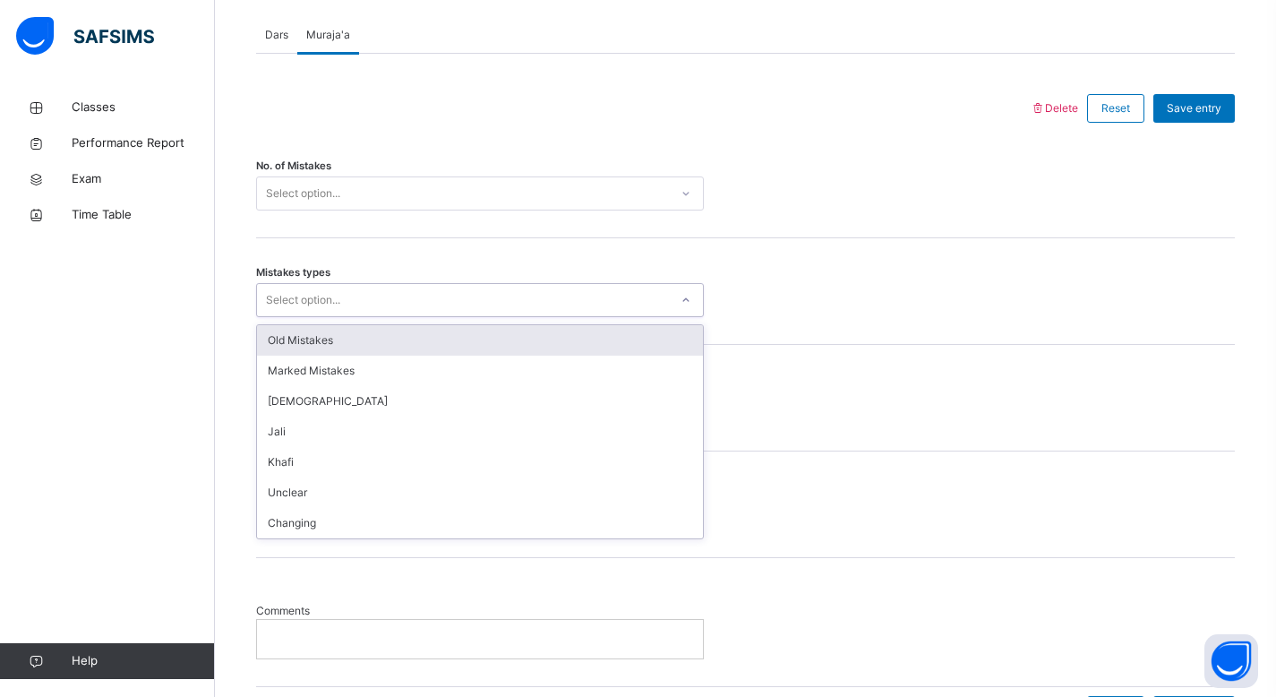
click at [683, 304] on icon at bounding box center [686, 300] width 11 height 18
click at [690, 305] on div at bounding box center [686, 300] width 30 height 29
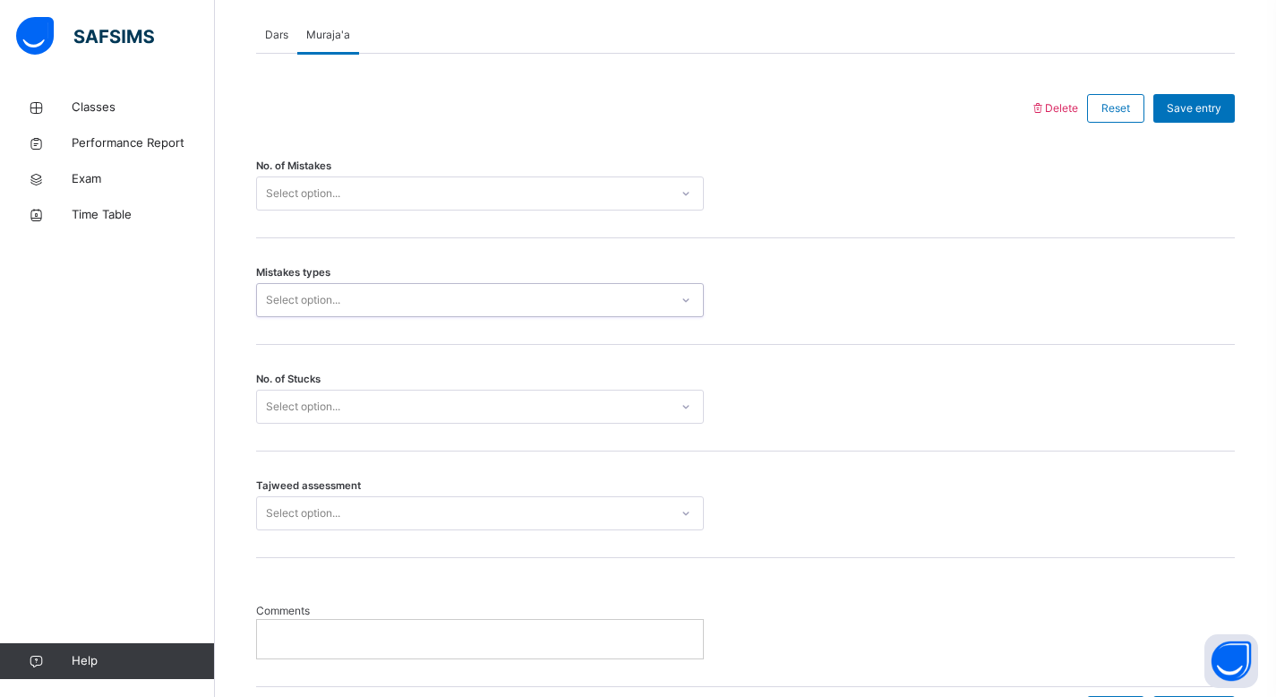
click at [282, 38] on span "Dars" at bounding box center [276, 35] width 23 height 16
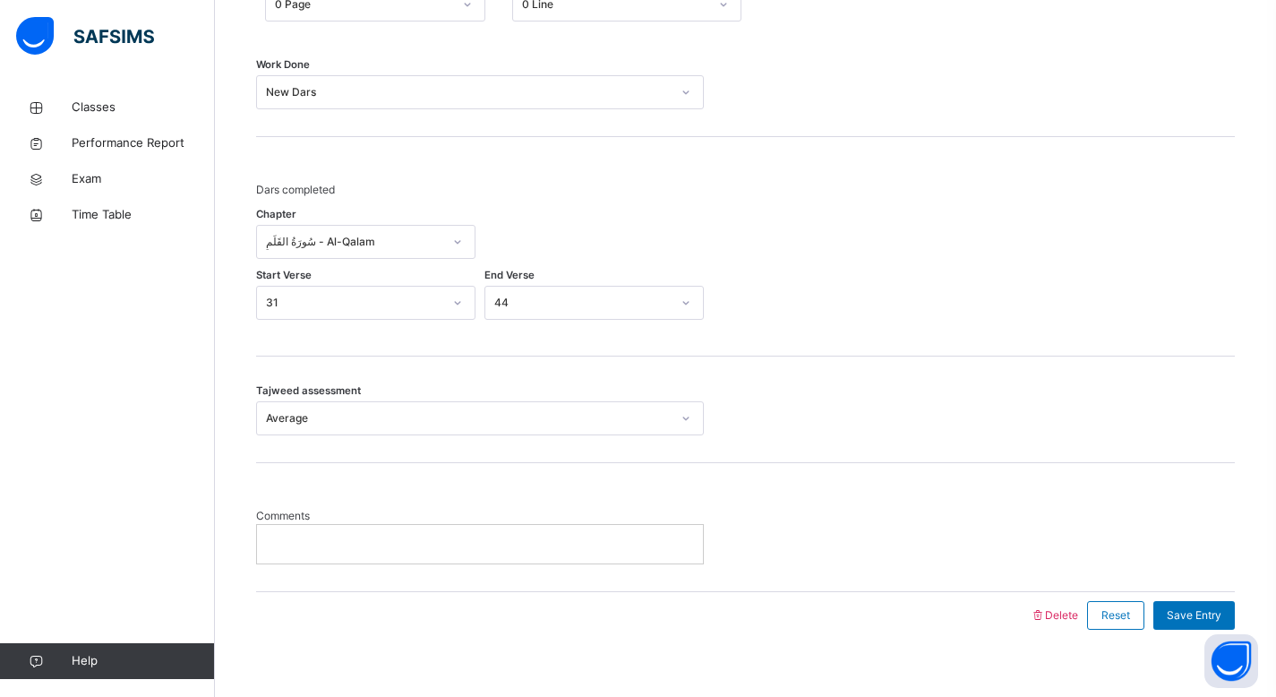
scroll to position [996, 0]
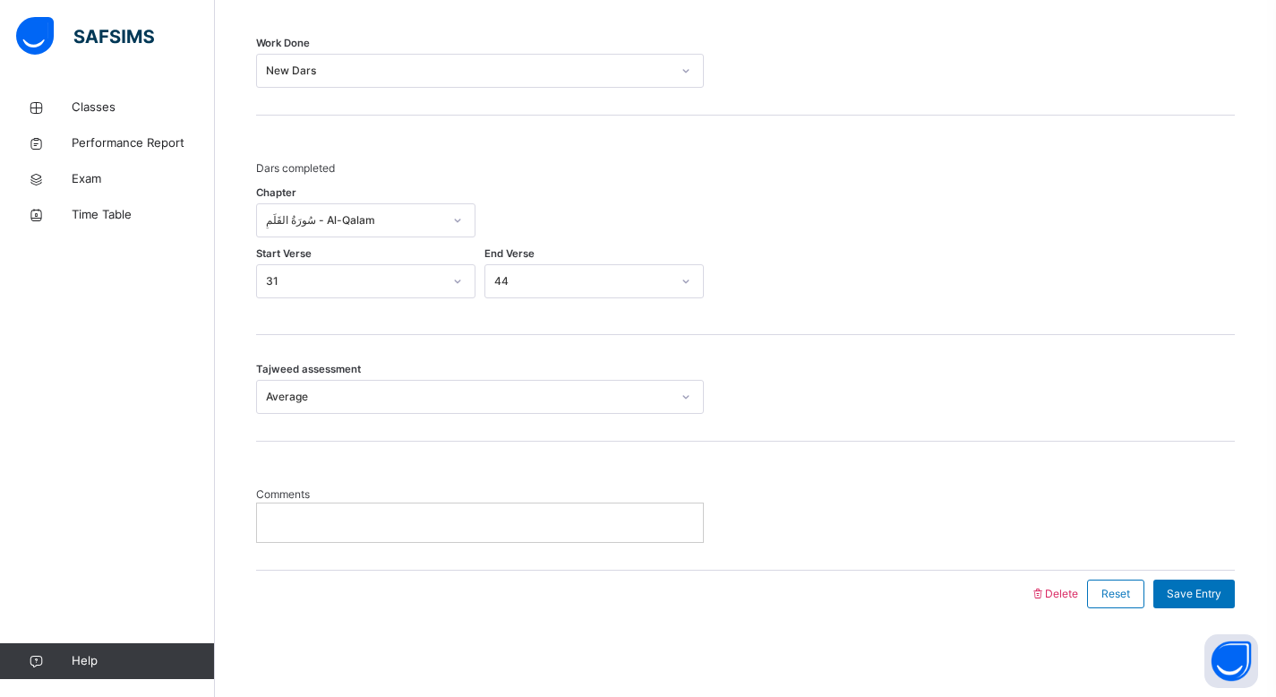
click at [512, 514] on p at bounding box center [479, 522] width 419 height 16
click at [1209, 586] on span "Save Entry" at bounding box center [1194, 594] width 55 height 16
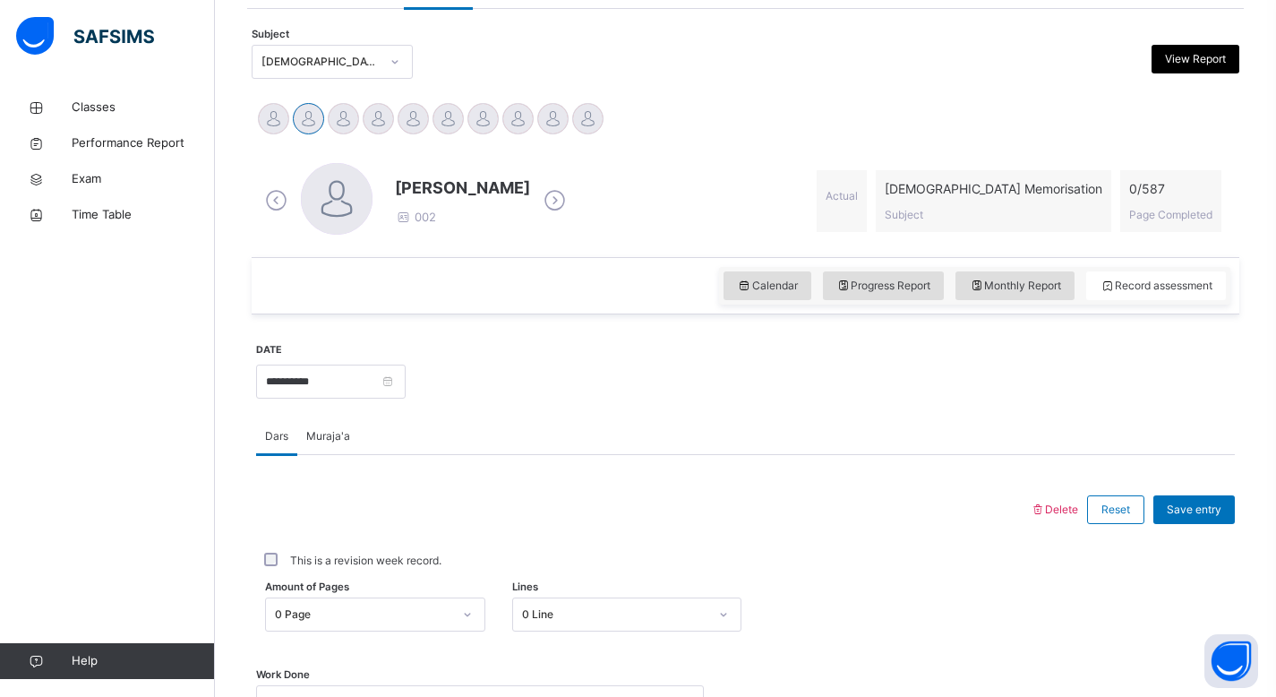
scroll to position [366, 0]
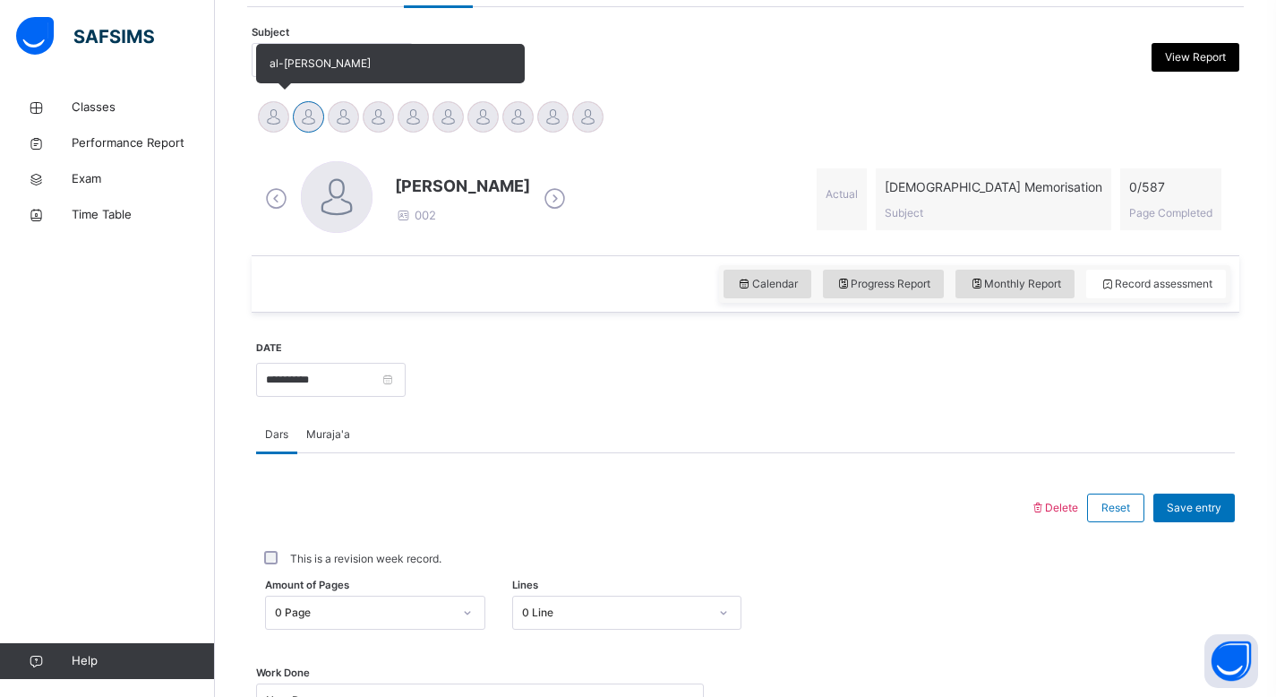
click at [269, 107] on div at bounding box center [273, 116] width 31 height 31
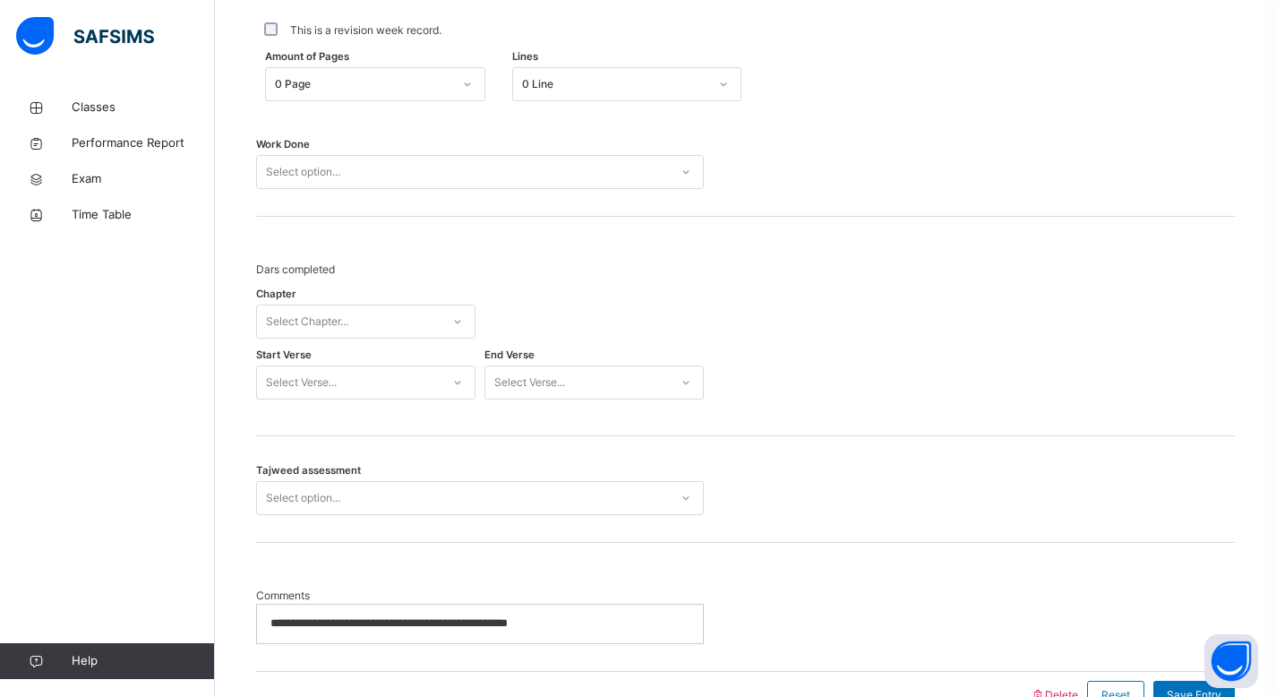
scroll to position [908, 0]
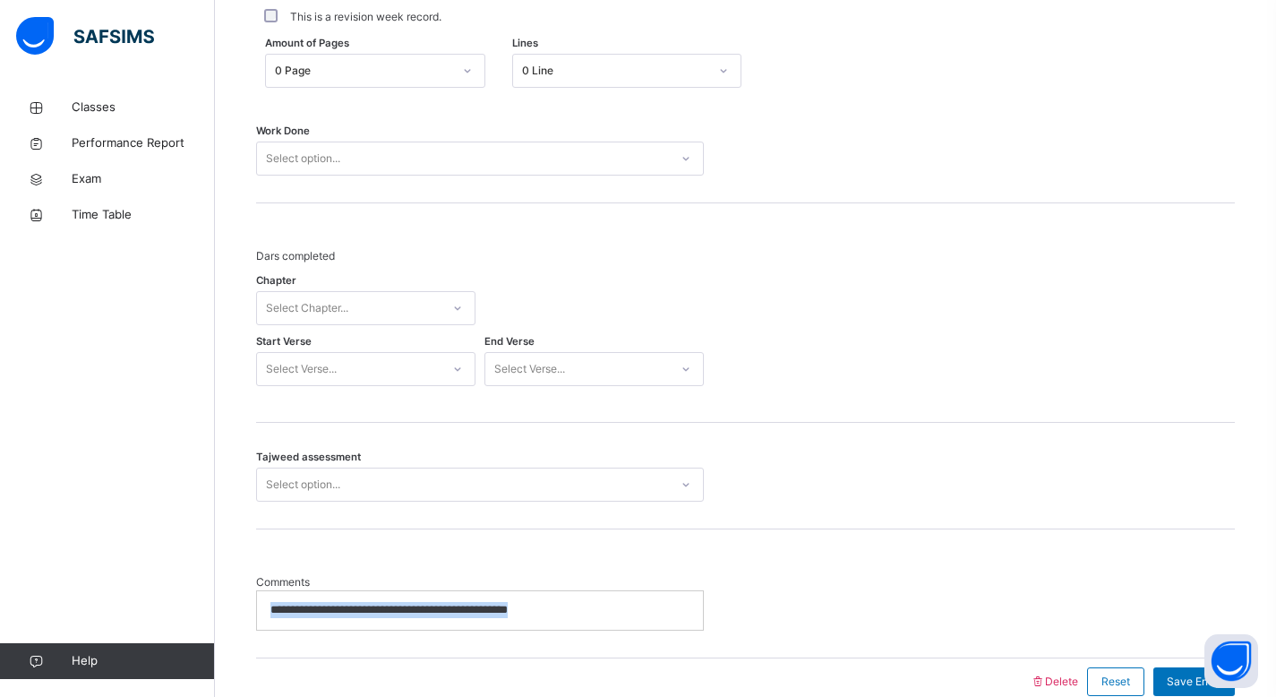
drag, startPoint x: 561, startPoint y: 613, endPoint x: 259, endPoint y: 602, distance: 302.0
click at [259, 601] on div "**********" at bounding box center [480, 610] width 446 height 38
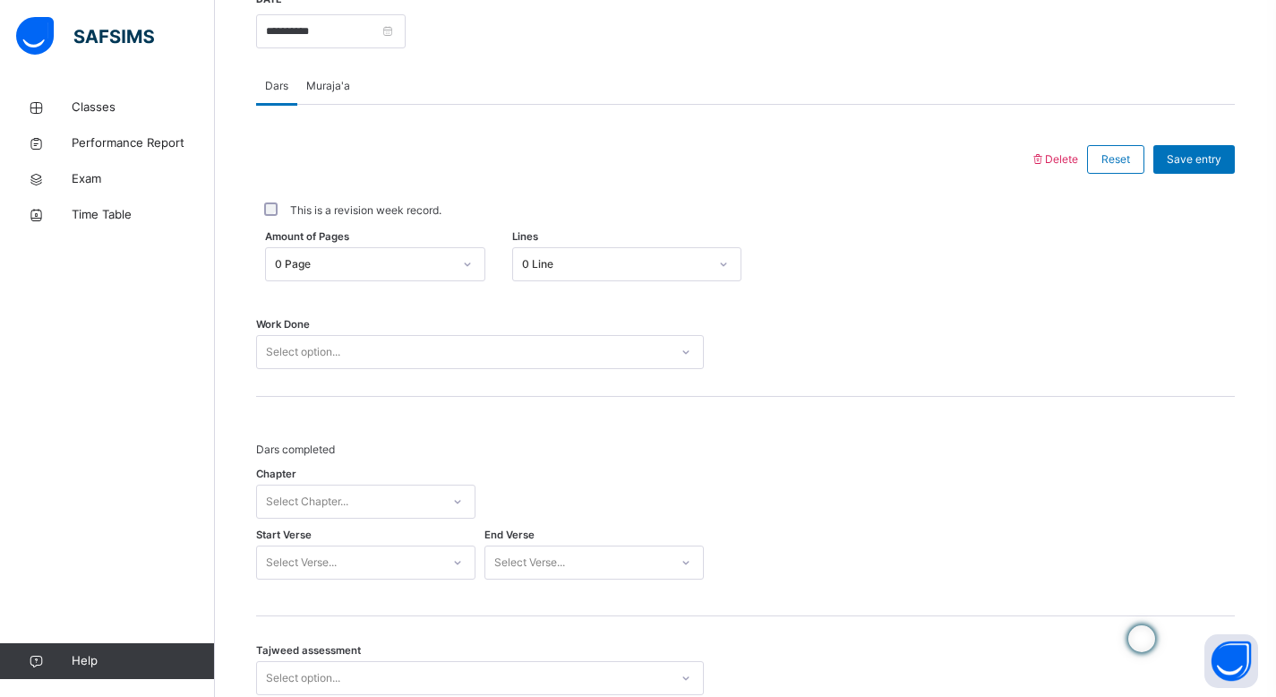
scroll to position [739, 0]
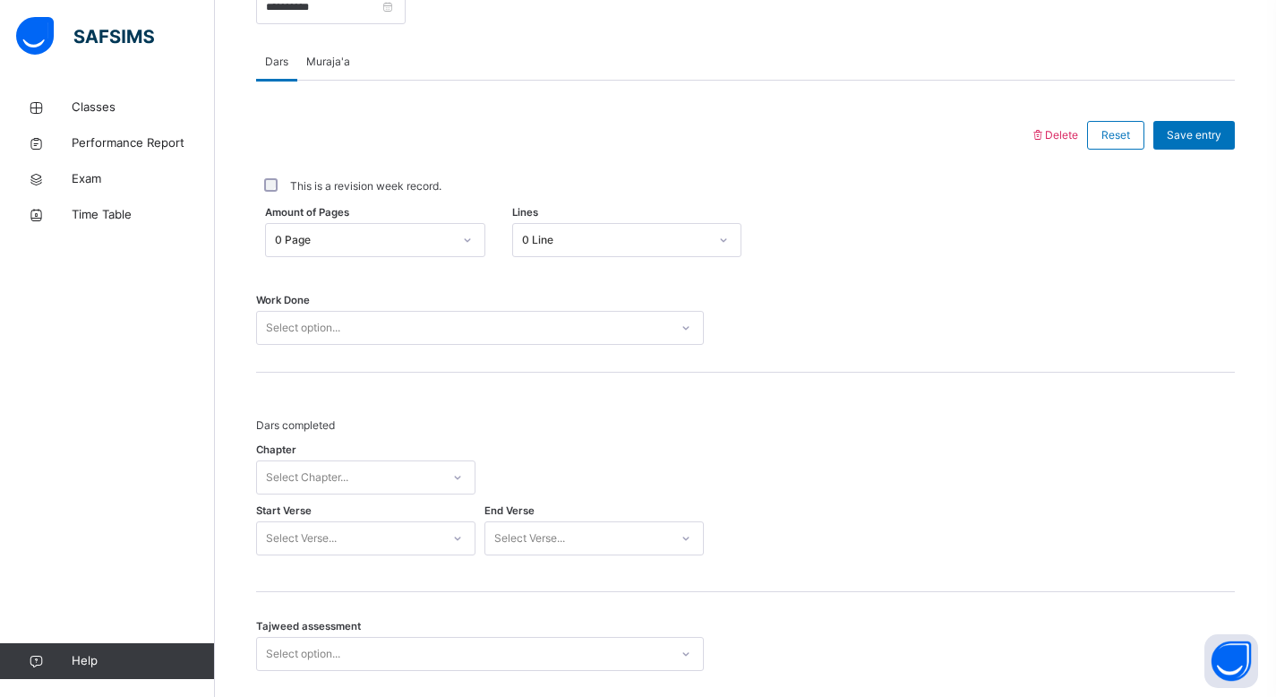
click at [685, 334] on icon at bounding box center [686, 328] width 11 height 18
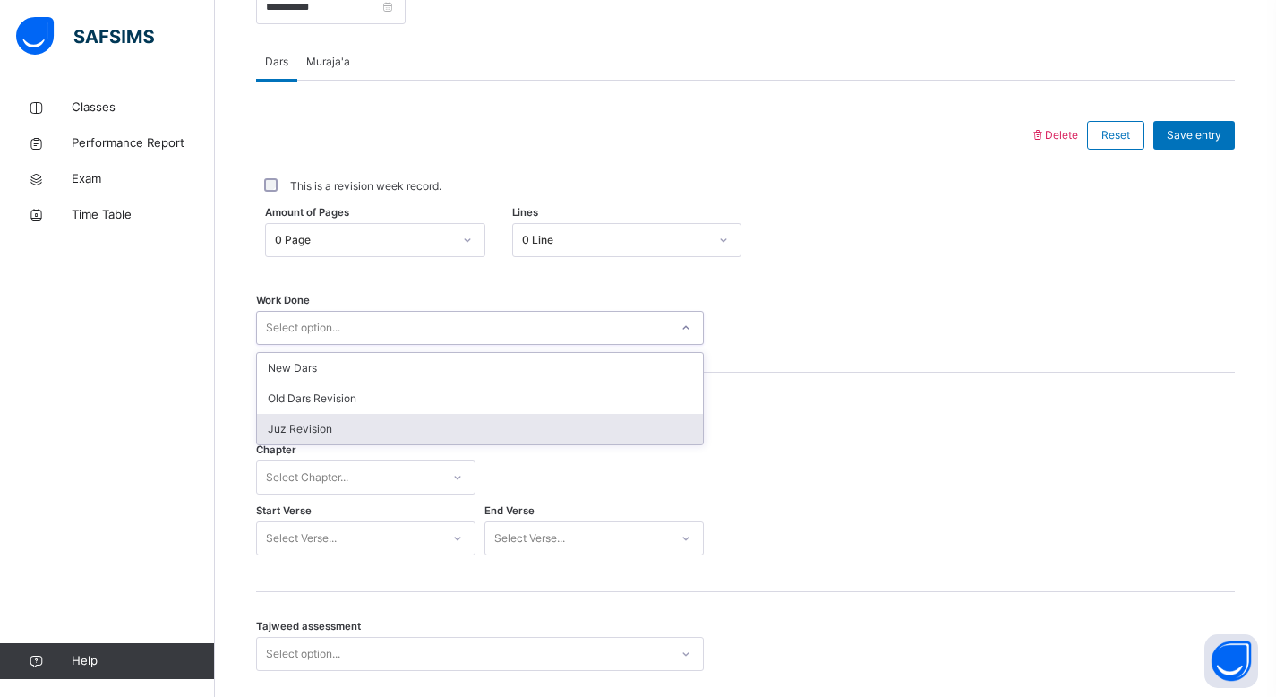
click at [593, 424] on div "Juz Revision" at bounding box center [480, 429] width 446 height 30
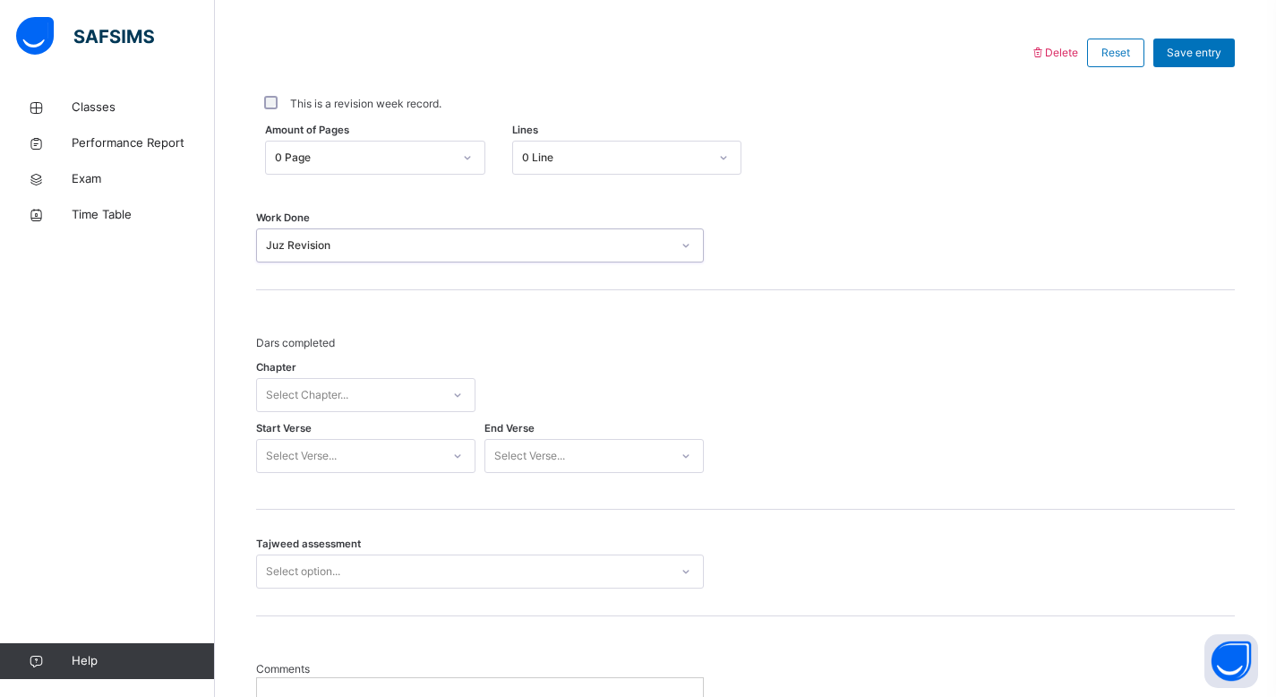
scroll to position [883, 0]
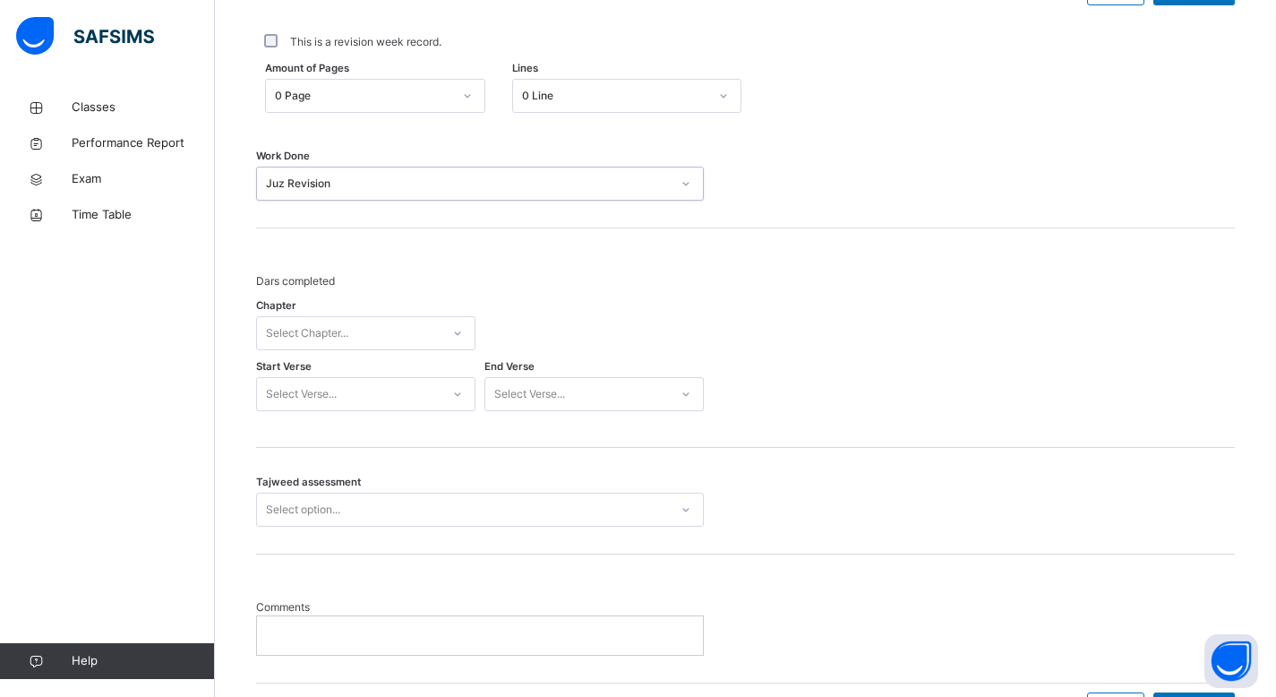
click at [458, 339] on icon at bounding box center [457, 333] width 11 height 18
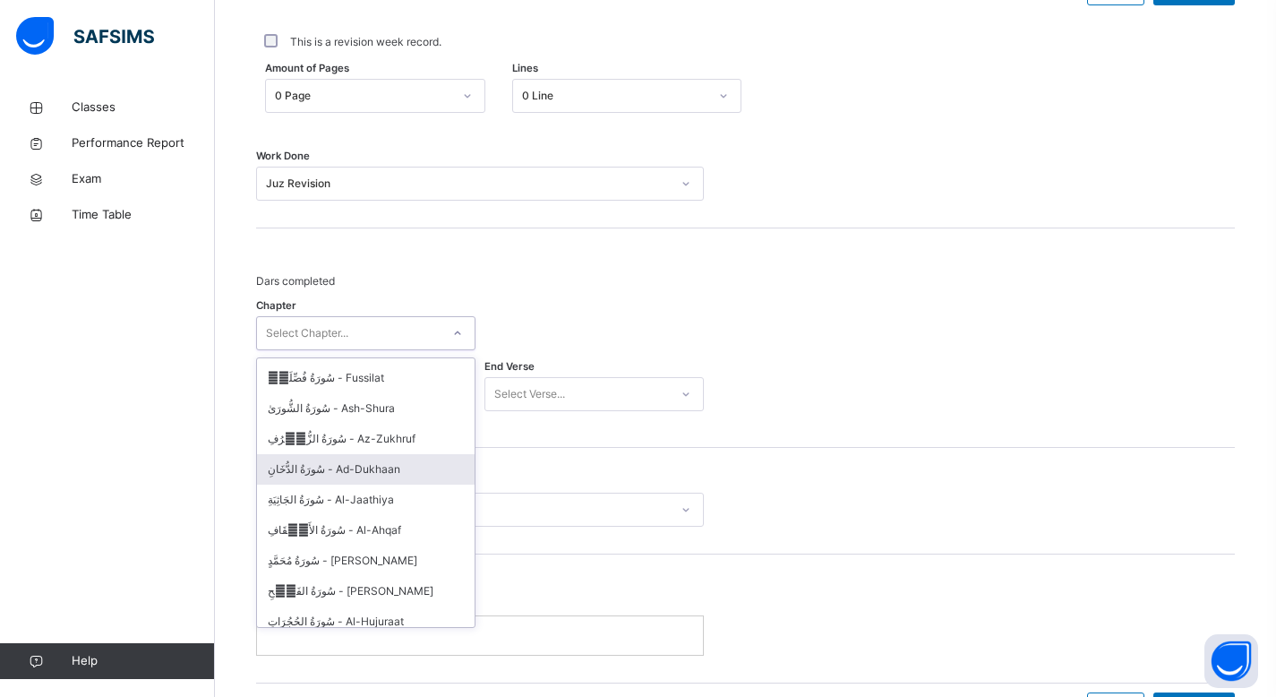
scroll to position [1218, 0]
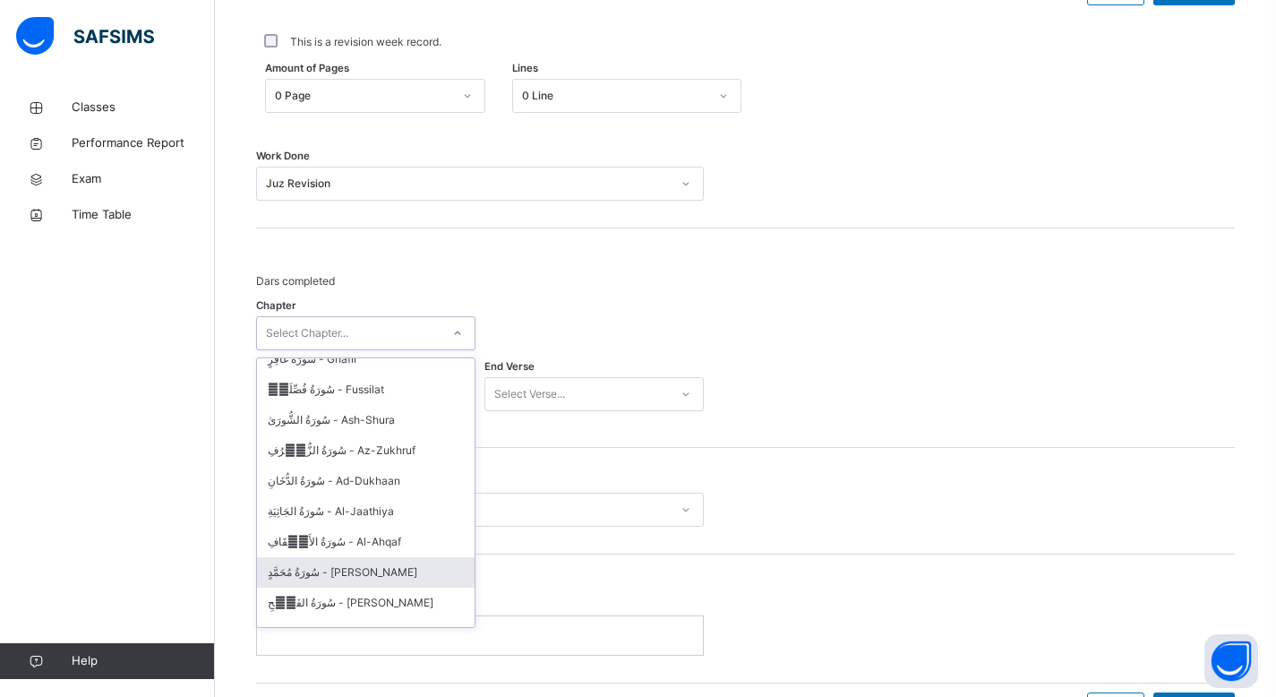
click at [365, 557] on div "سُورَةُ مُحَمَّدٍ - Muhammad" at bounding box center [366, 572] width 218 height 30
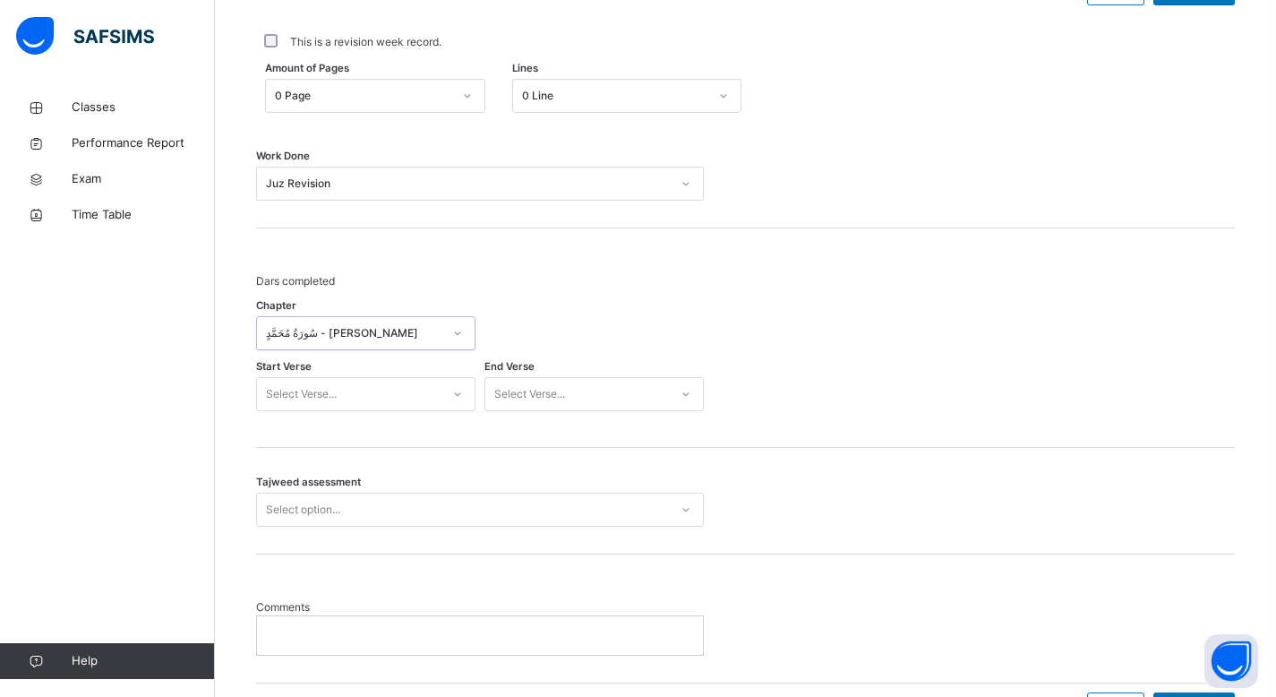
click at [463, 395] on div at bounding box center [457, 394] width 30 height 29
click at [357, 450] on div "2" at bounding box center [366, 465] width 218 height 30
click at [460, 397] on icon at bounding box center [457, 394] width 11 height 18
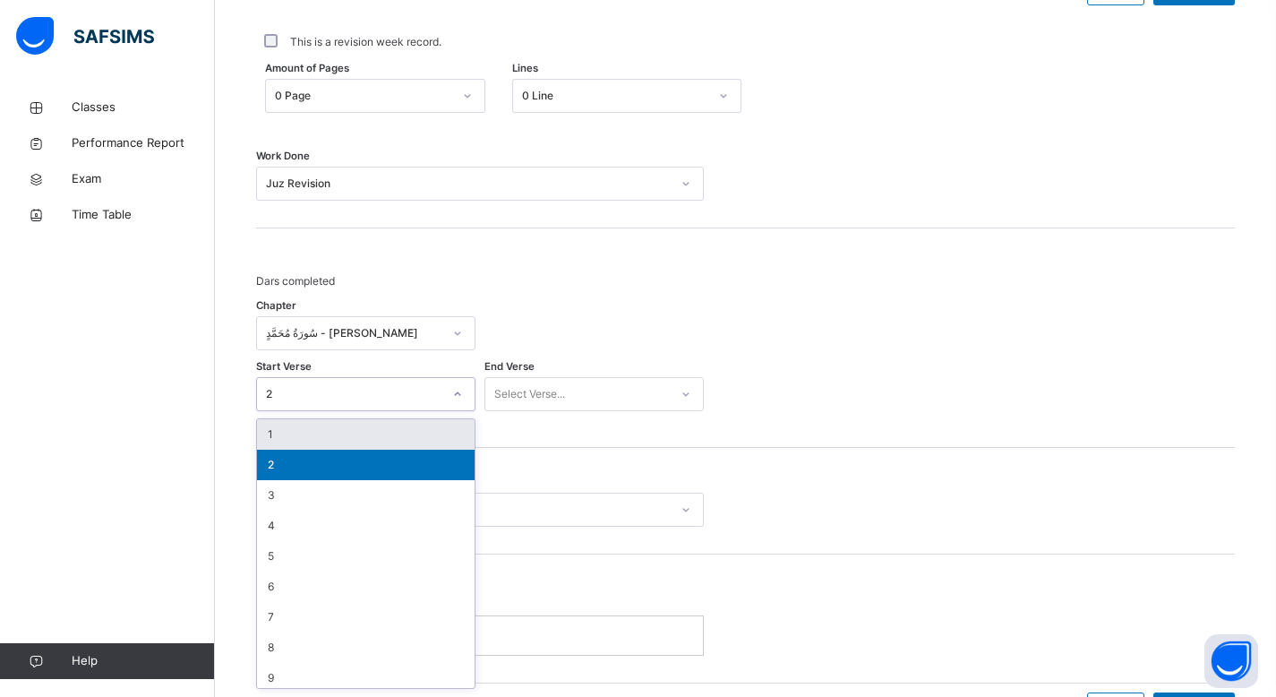
click at [382, 433] on div "1" at bounding box center [366, 434] width 218 height 30
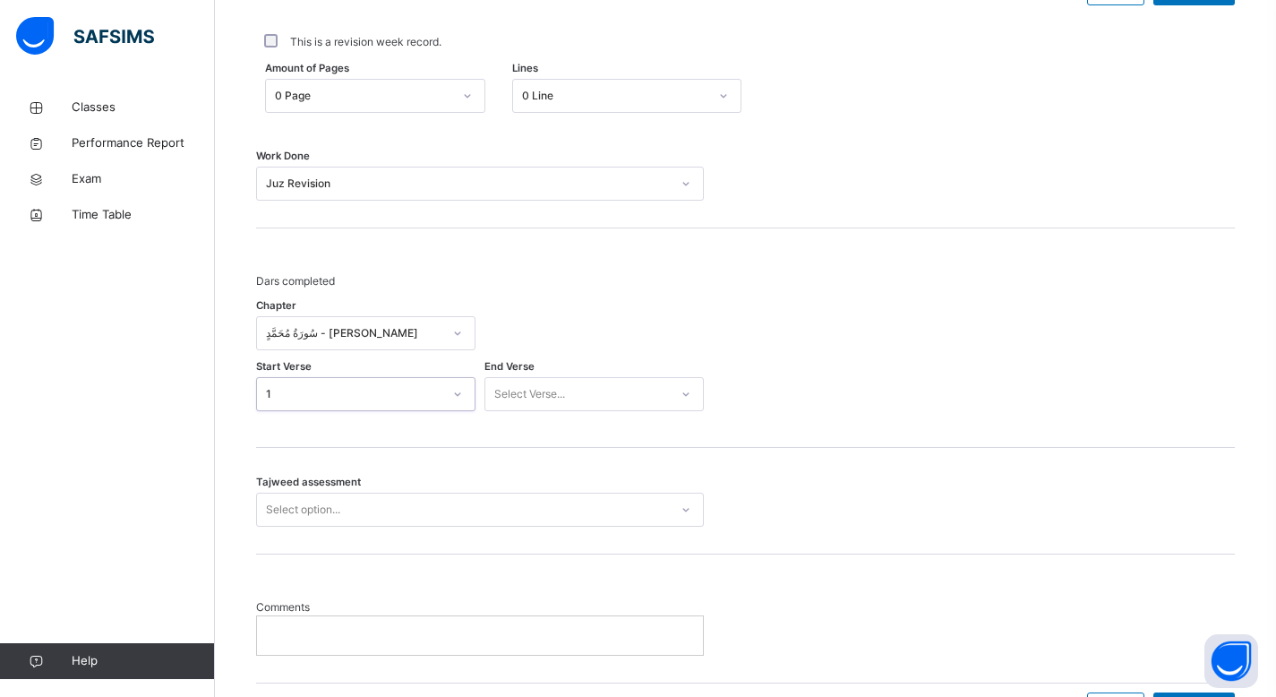
click at [680, 400] on div at bounding box center [686, 394] width 30 height 29
click at [525, 673] on div "38" at bounding box center [594, 672] width 218 height 30
click at [450, 527] on div "Tajweed assessment Select option..." at bounding box center [745, 501] width 979 height 107
click at [448, 519] on div "Select option..." at bounding box center [463, 510] width 412 height 28
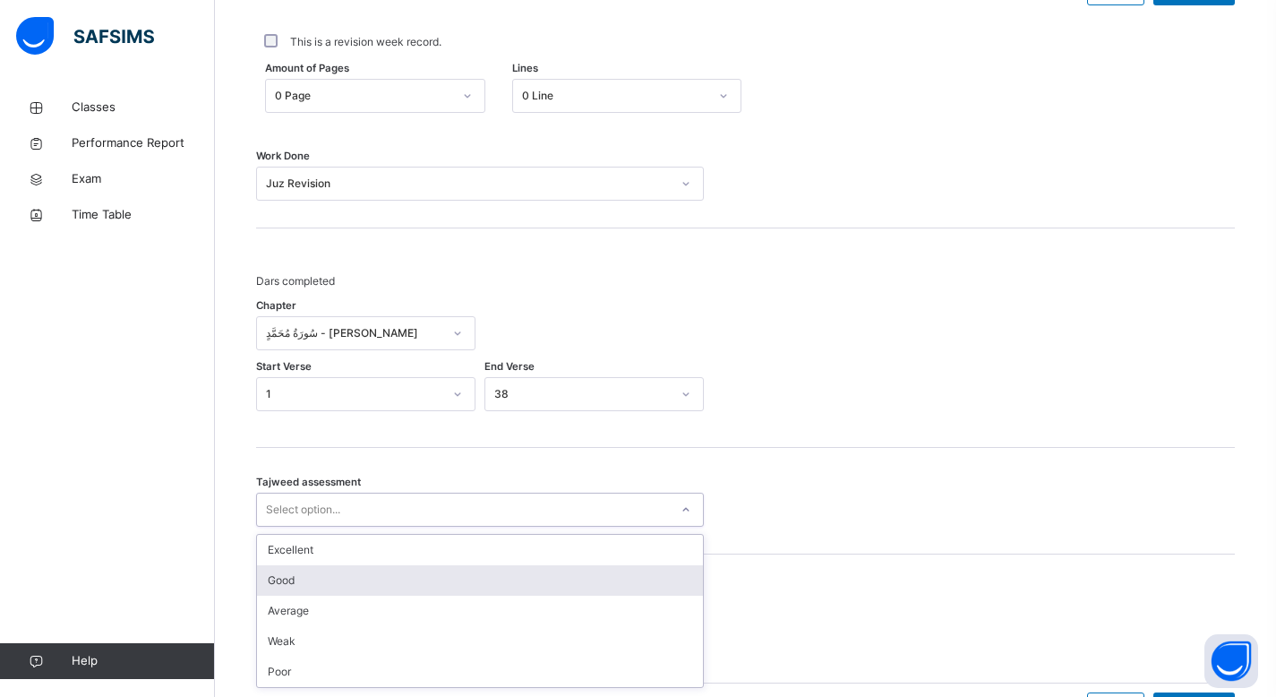
click at [412, 571] on div "Good" at bounding box center [480, 580] width 446 height 30
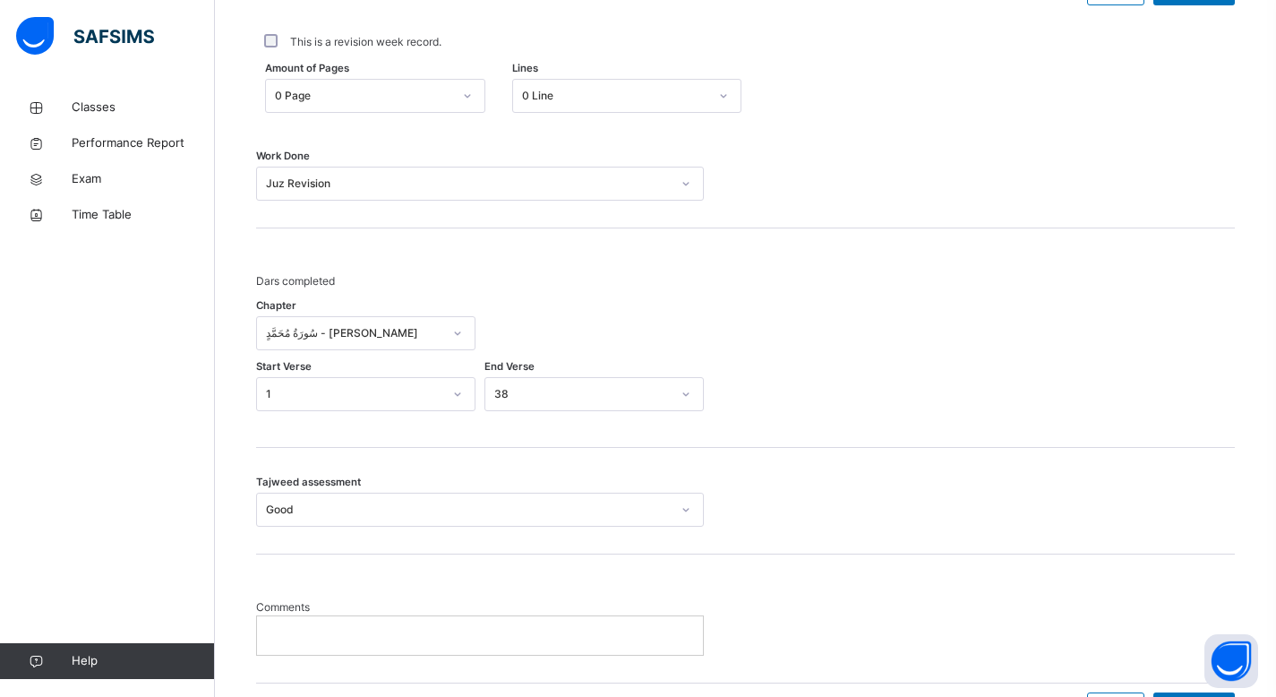
click at [869, 455] on div "Tajweed assessment Good" at bounding box center [745, 501] width 979 height 107
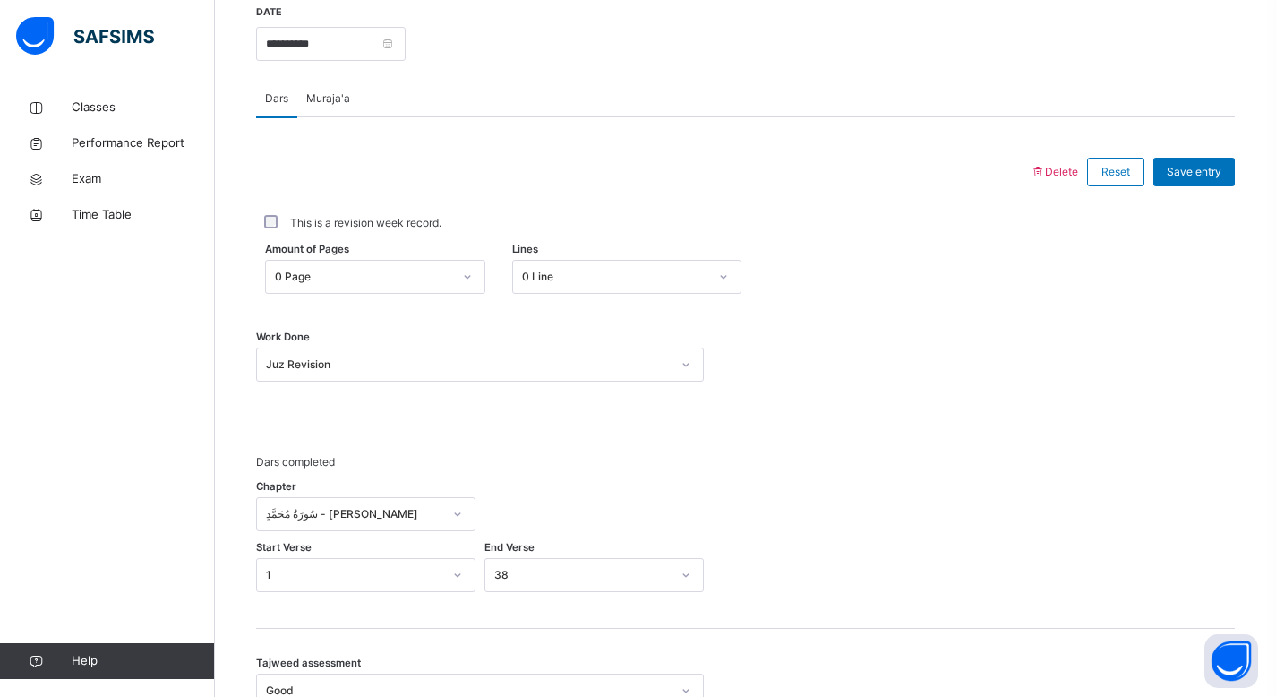
scroll to position [705, 0]
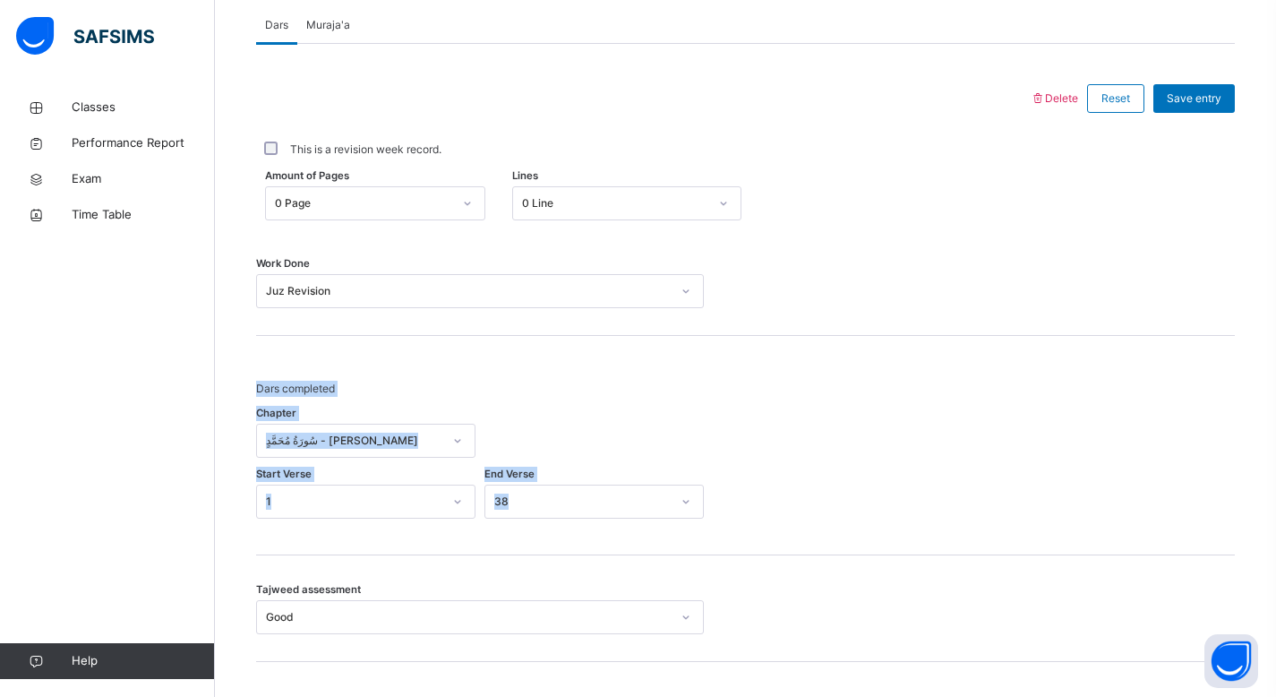
drag, startPoint x: 1289, startPoint y: 352, endPoint x: 1281, endPoint y: 384, distance: 33.2
click at [1276, 384] on html "Class Arm Details Third Term / 2025-2026 ABDULLAHI MOALLIM cshiine94@gmail.com …" at bounding box center [638, 71] width 1276 height 1694
click at [990, 359] on div "Dars completed Chapter سُورَةُ مُحَمَّدٍ - Muhammad Start Verse 1 End Verse 38" at bounding box center [745, 443] width 979 height 219
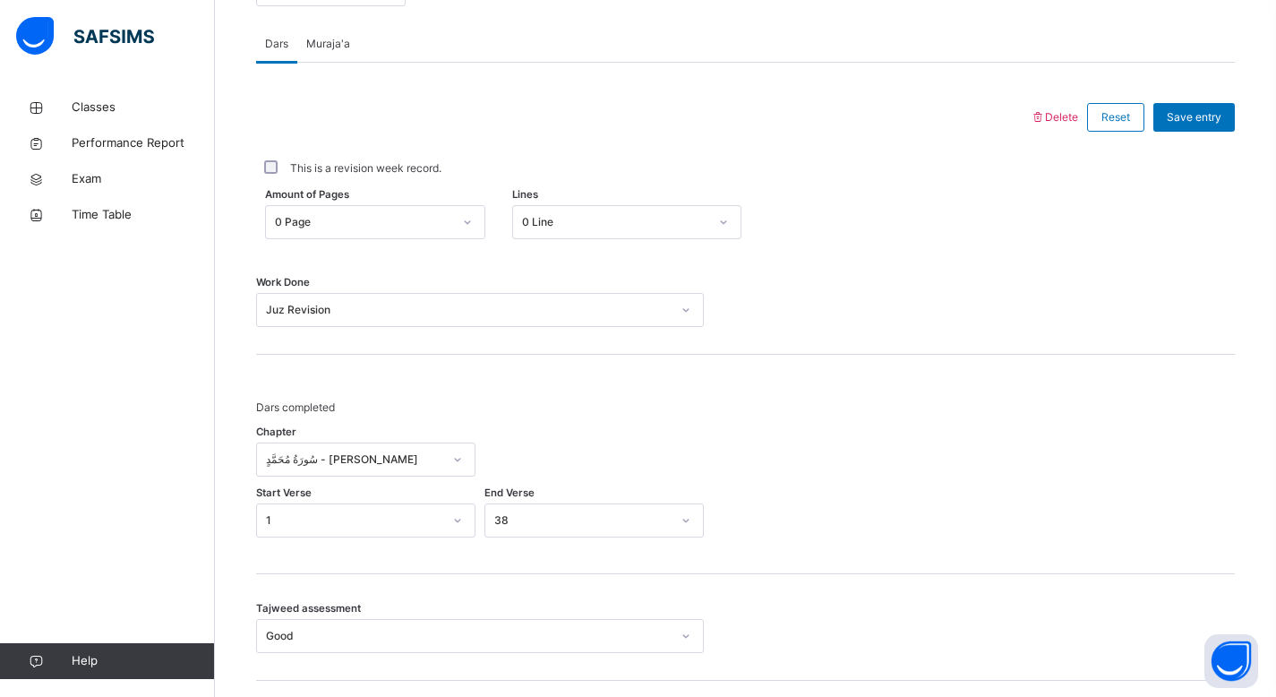
scroll to position [732, 0]
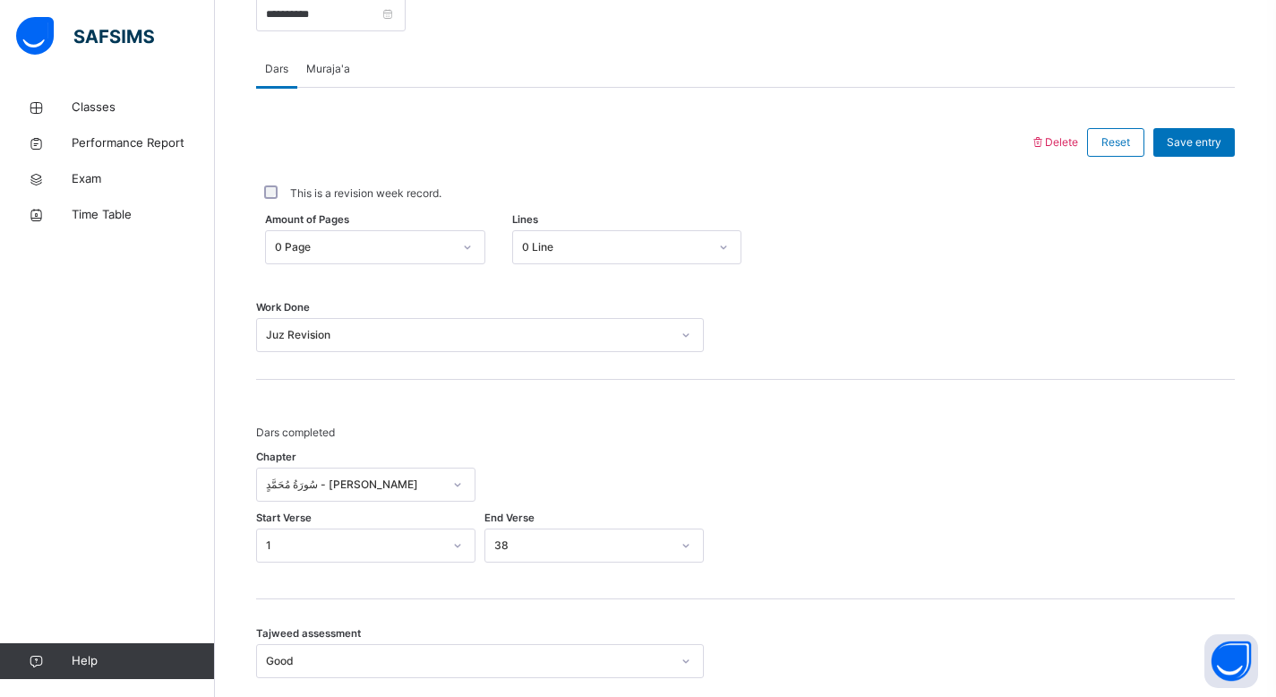
click at [348, 72] on span "Muraja'a" at bounding box center [328, 69] width 44 height 16
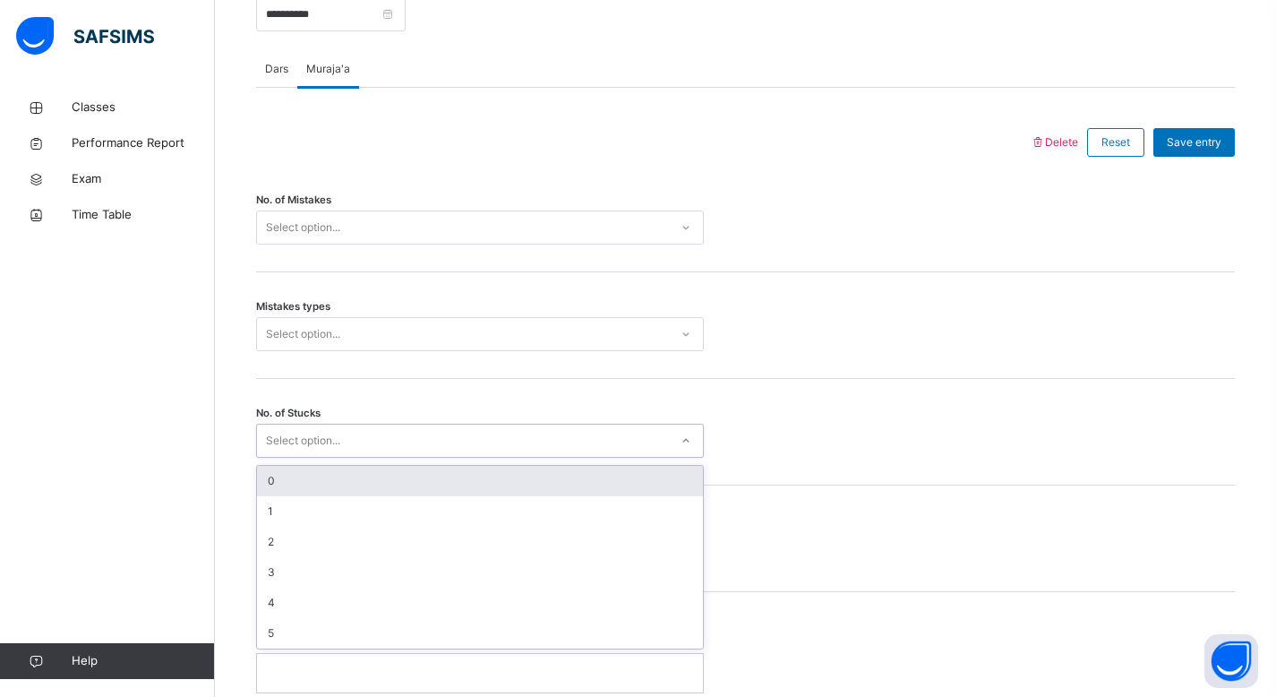
click at [688, 442] on icon at bounding box center [686, 441] width 11 height 18
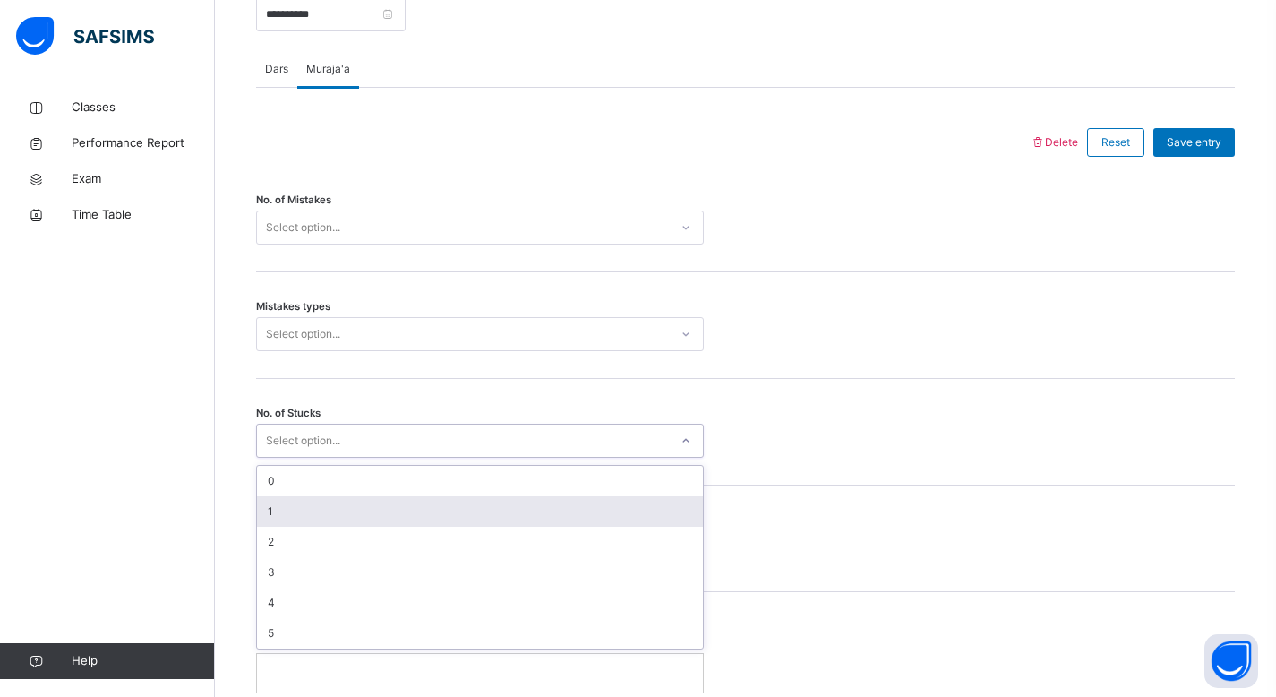
click at [642, 502] on div "1" at bounding box center [480, 511] width 446 height 30
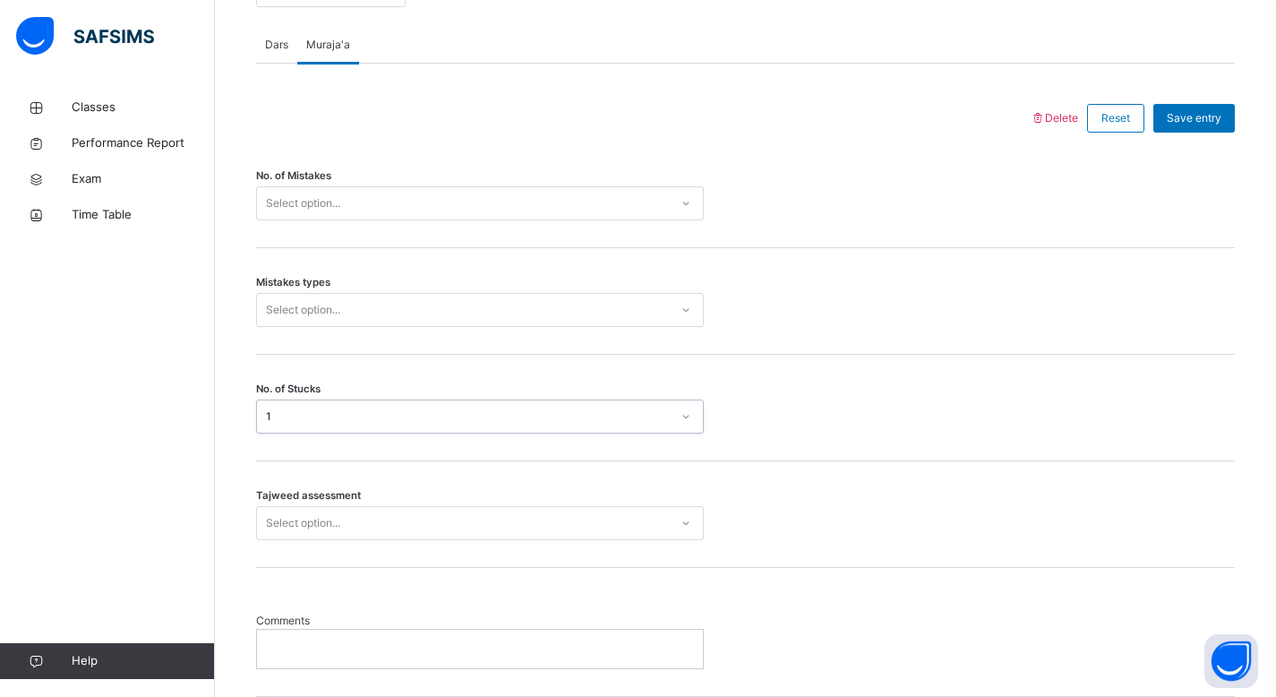
click at [682, 540] on div "Select option..." at bounding box center [480, 523] width 448 height 34
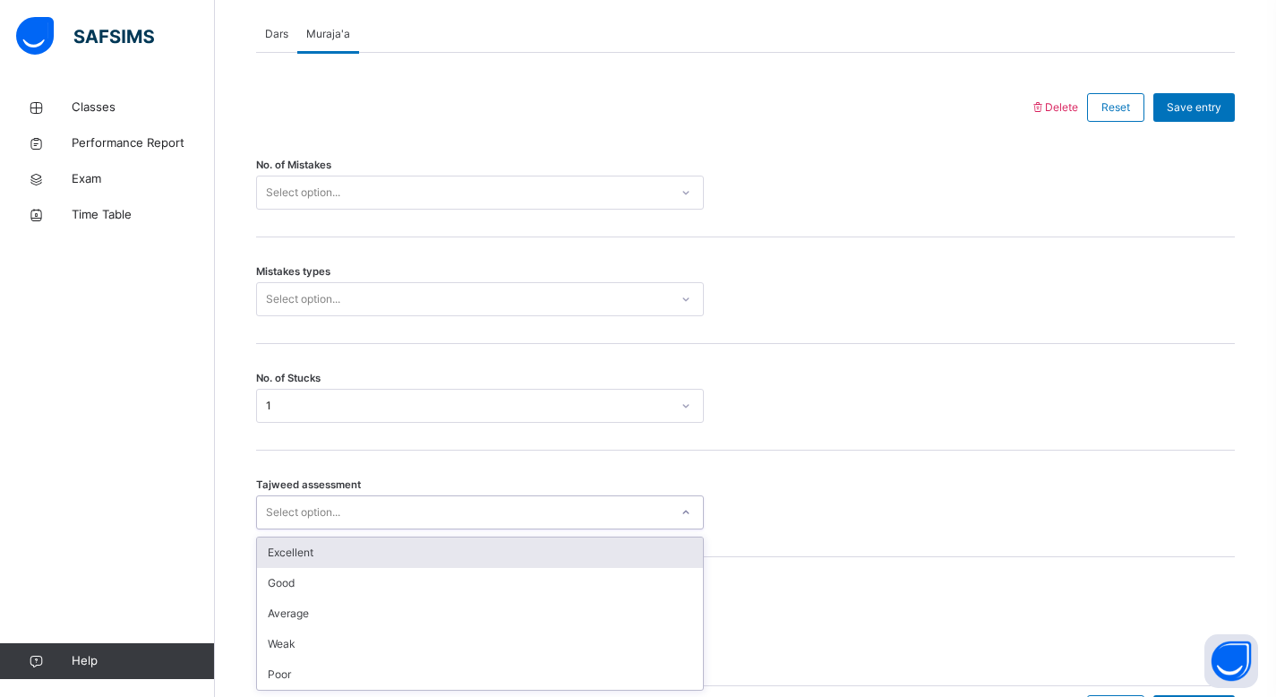
scroll to position [768, 0]
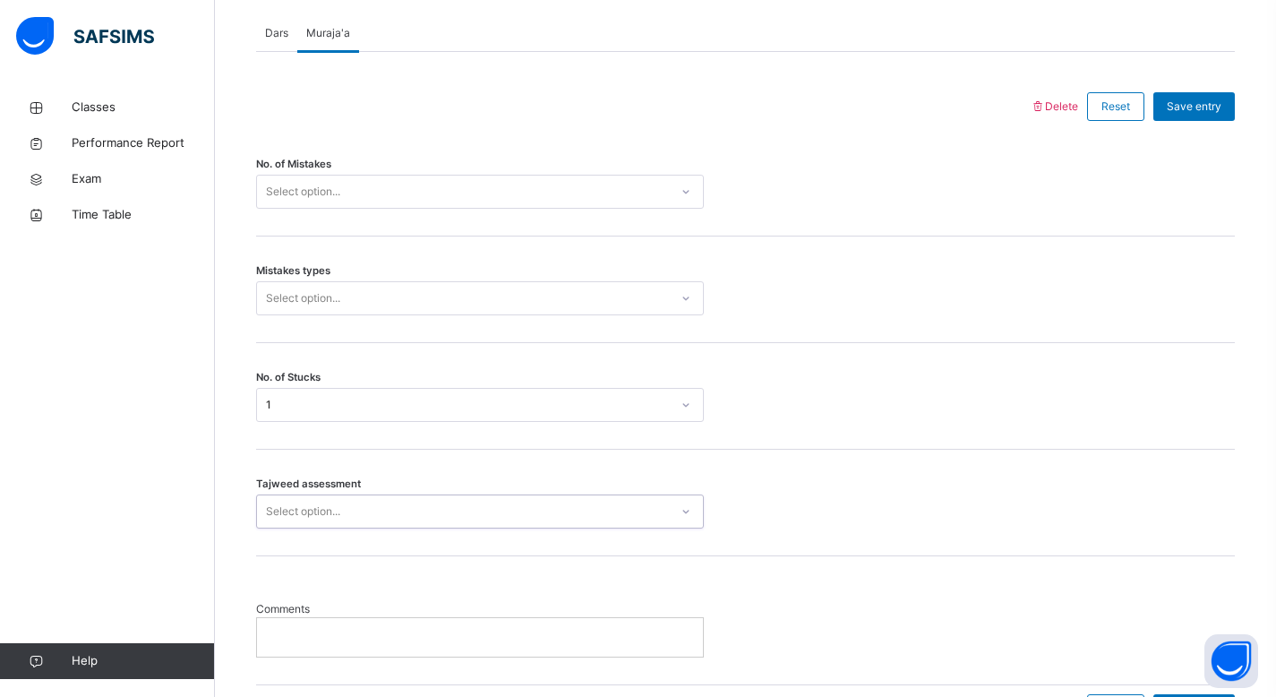
click at [690, 518] on icon at bounding box center [686, 511] width 11 height 18
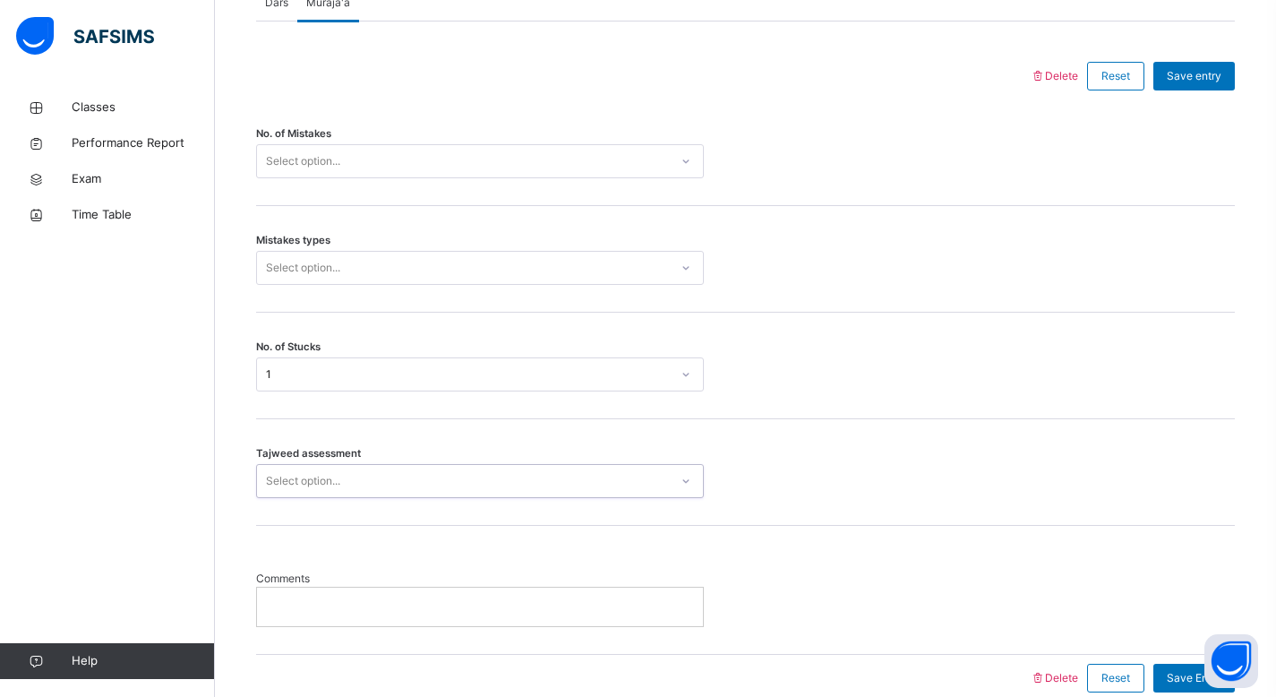
scroll to position [797, 0]
click at [1214, 73] on span "Save entry" at bounding box center [1194, 77] width 55 height 16
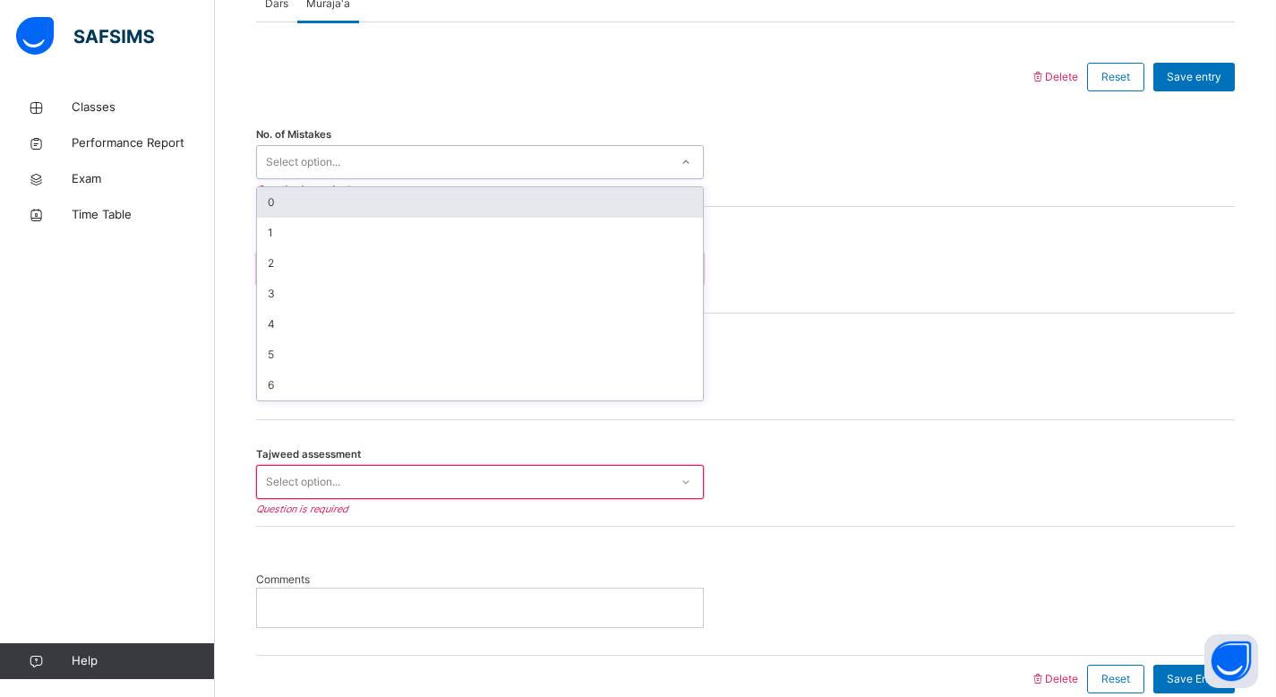
click at [684, 168] on div at bounding box center [686, 162] width 30 height 29
click at [666, 203] on div "0" at bounding box center [480, 202] width 446 height 30
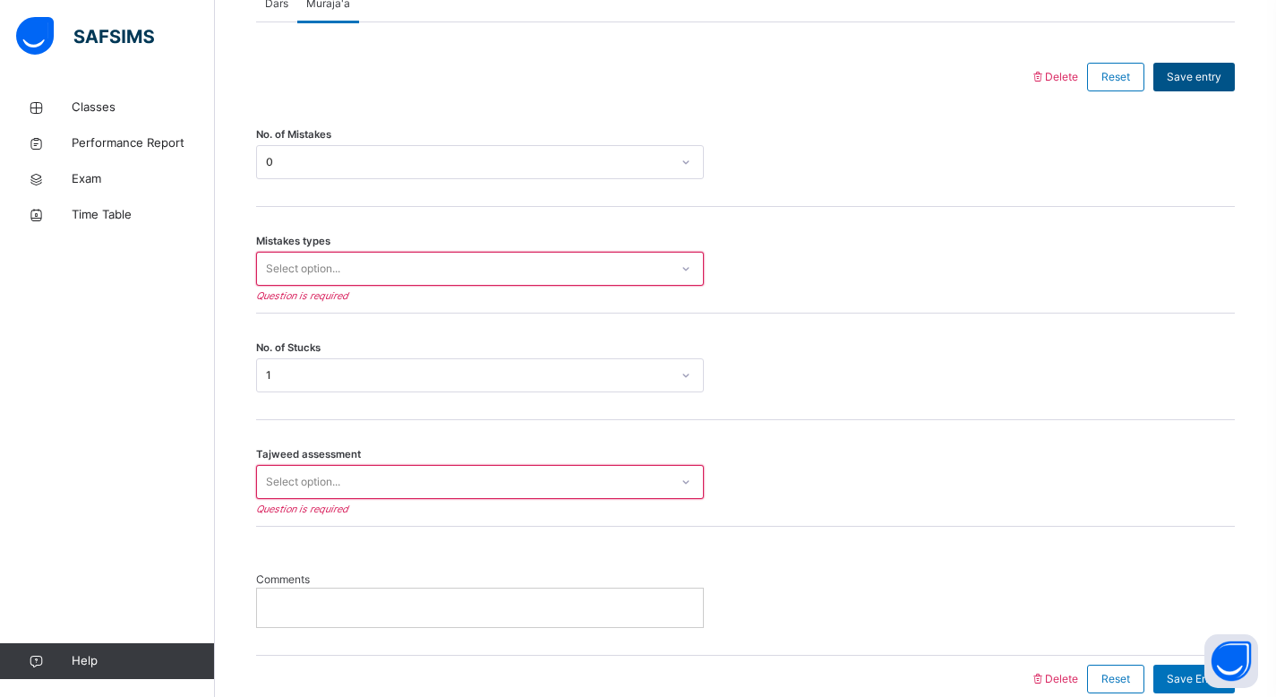
click at [1209, 73] on span "Save entry" at bounding box center [1194, 77] width 55 height 16
click at [690, 265] on icon at bounding box center [686, 269] width 11 height 18
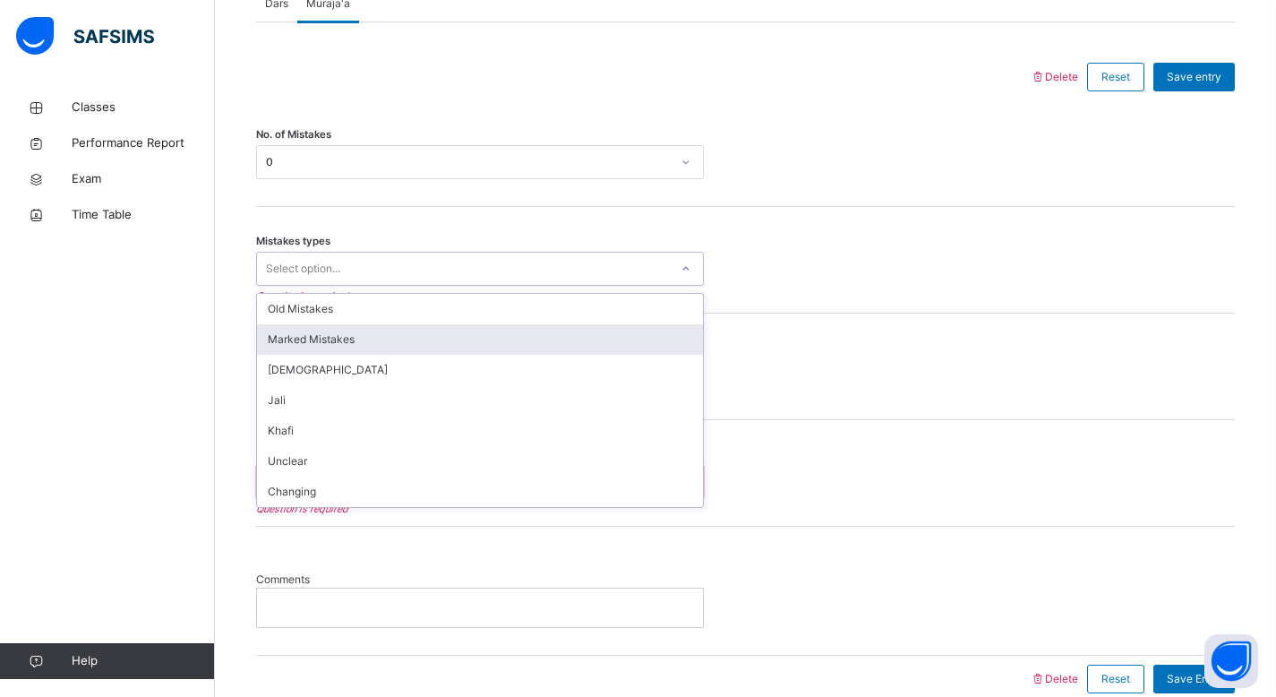
click at [606, 347] on div "Marked Mistakes" at bounding box center [480, 339] width 446 height 30
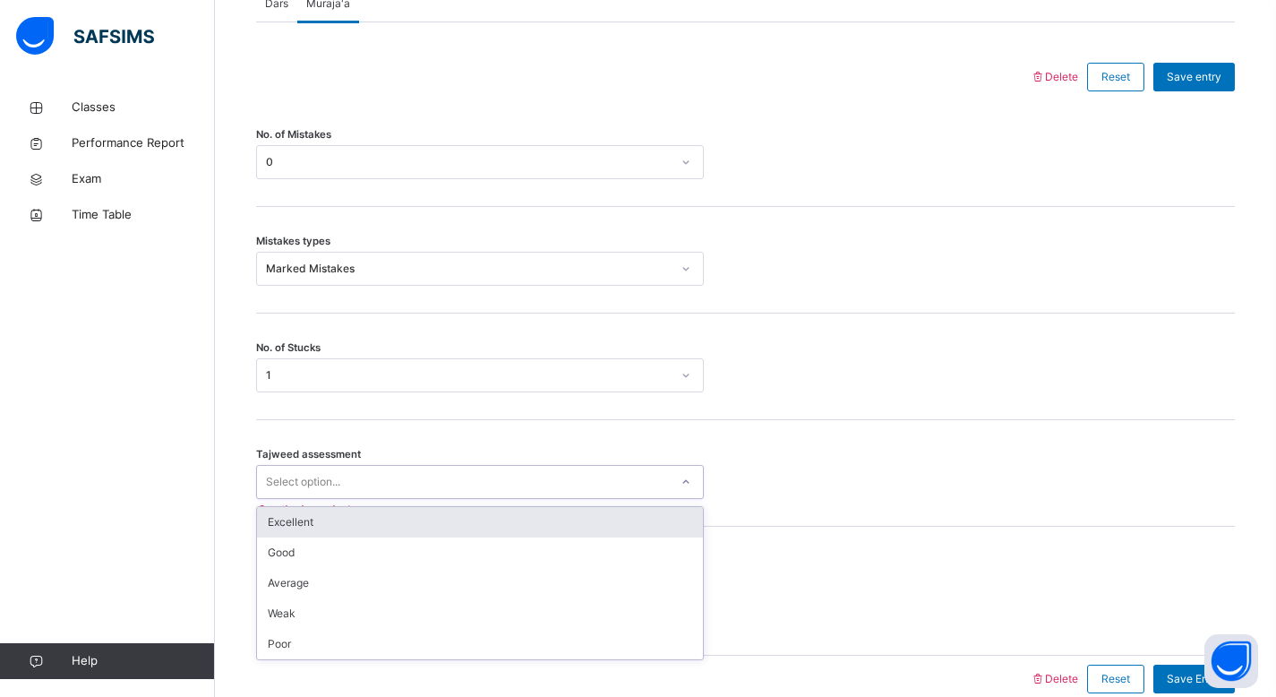
click at [687, 483] on icon at bounding box center [686, 482] width 11 height 18
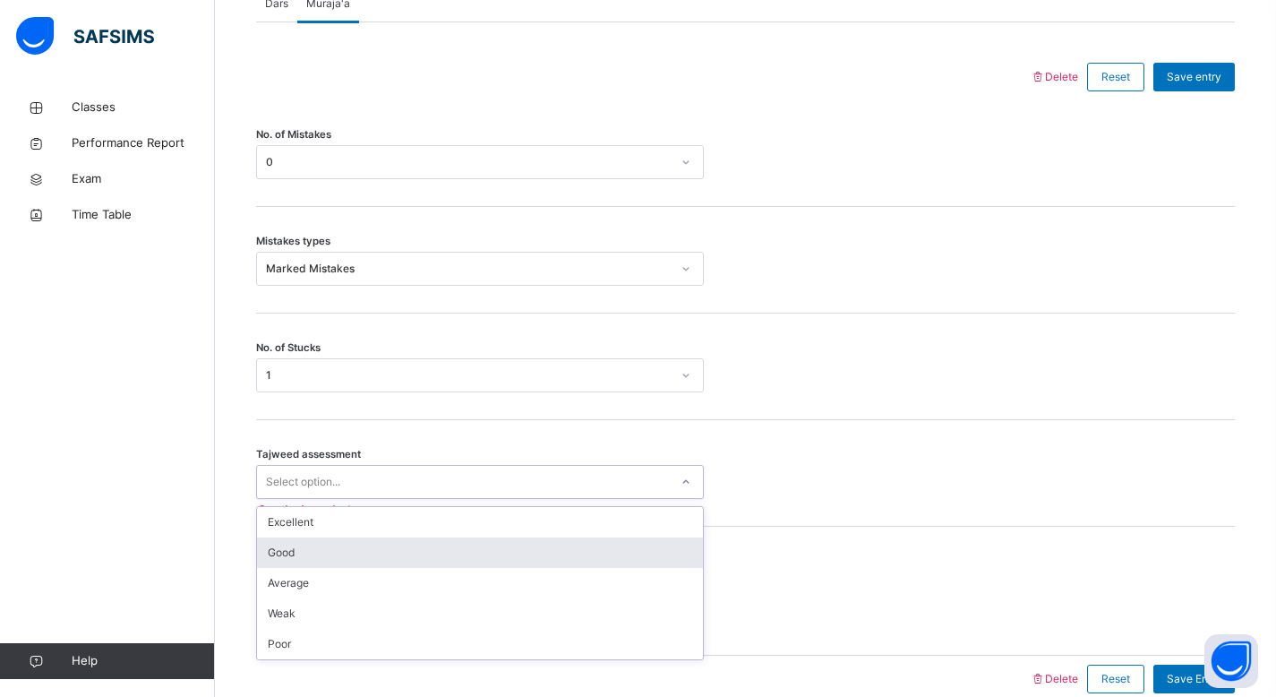
click at [624, 544] on div "Good" at bounding box center [480, 552] width 446 height 30
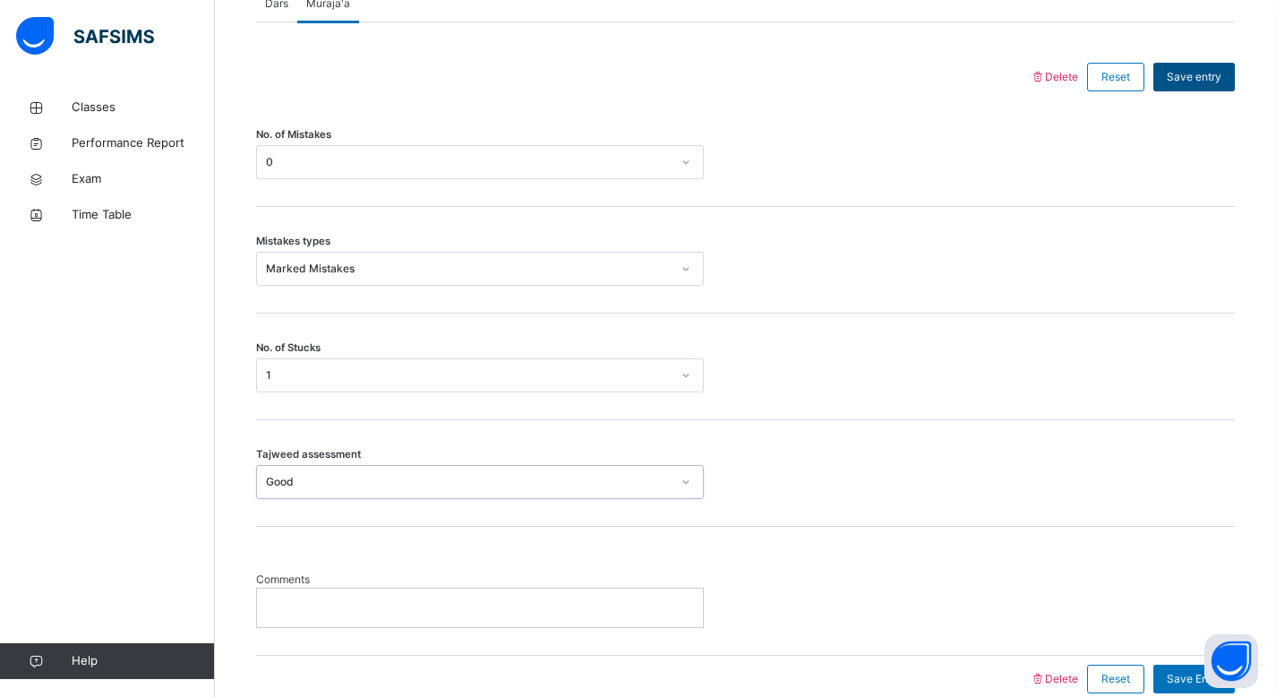
click at [1205, 80] on span "Save entry" at bounding box center [1194, 77] width 55 height 16
